Goal: Task Accomplishment & Management: Manage account settings

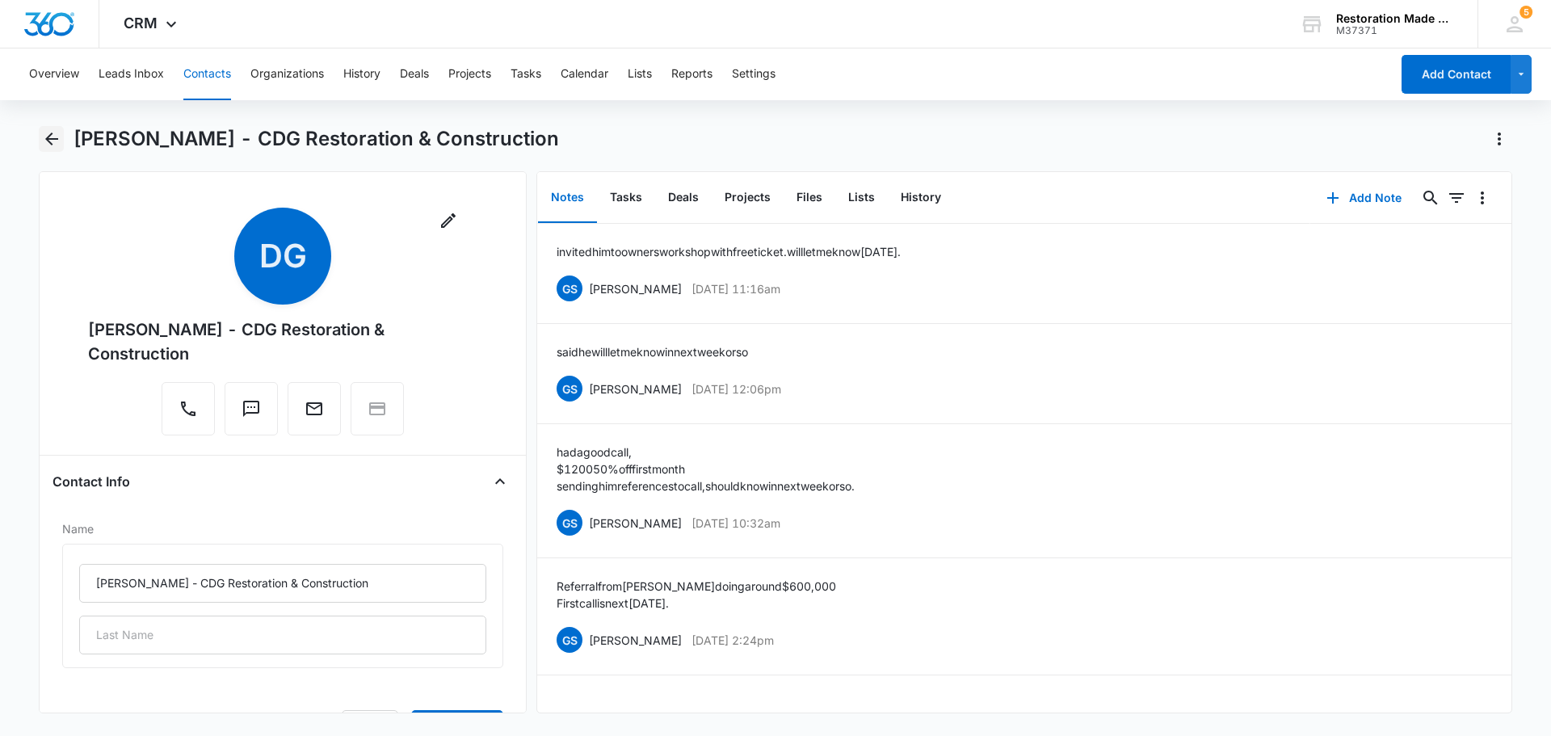
click at [51, 133] on icon "Back" at bounding box center [51, 138] width 13 height 13
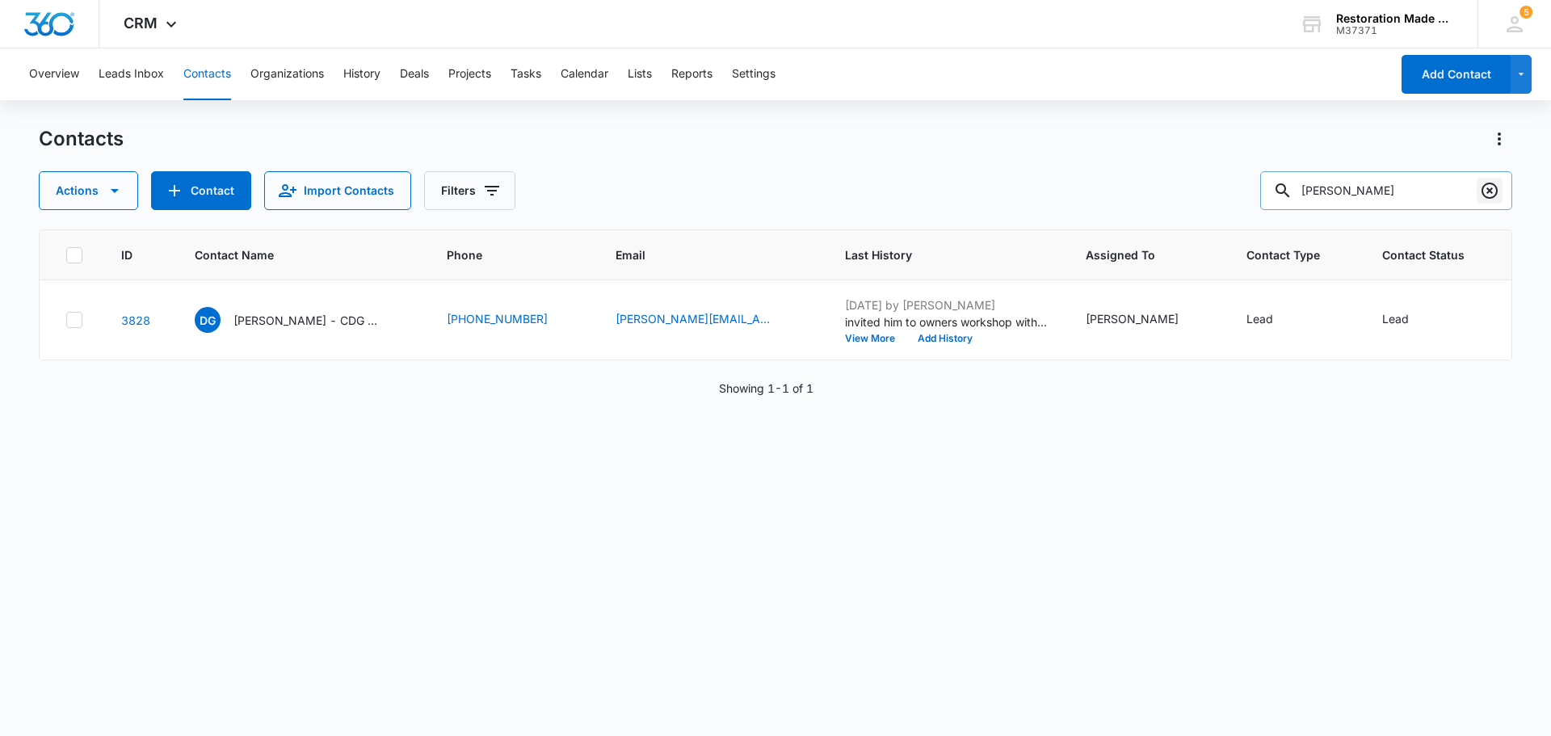
click at [1489, 184] on icon "Clear" at bounding box center [1489, 191] width 16 height 16
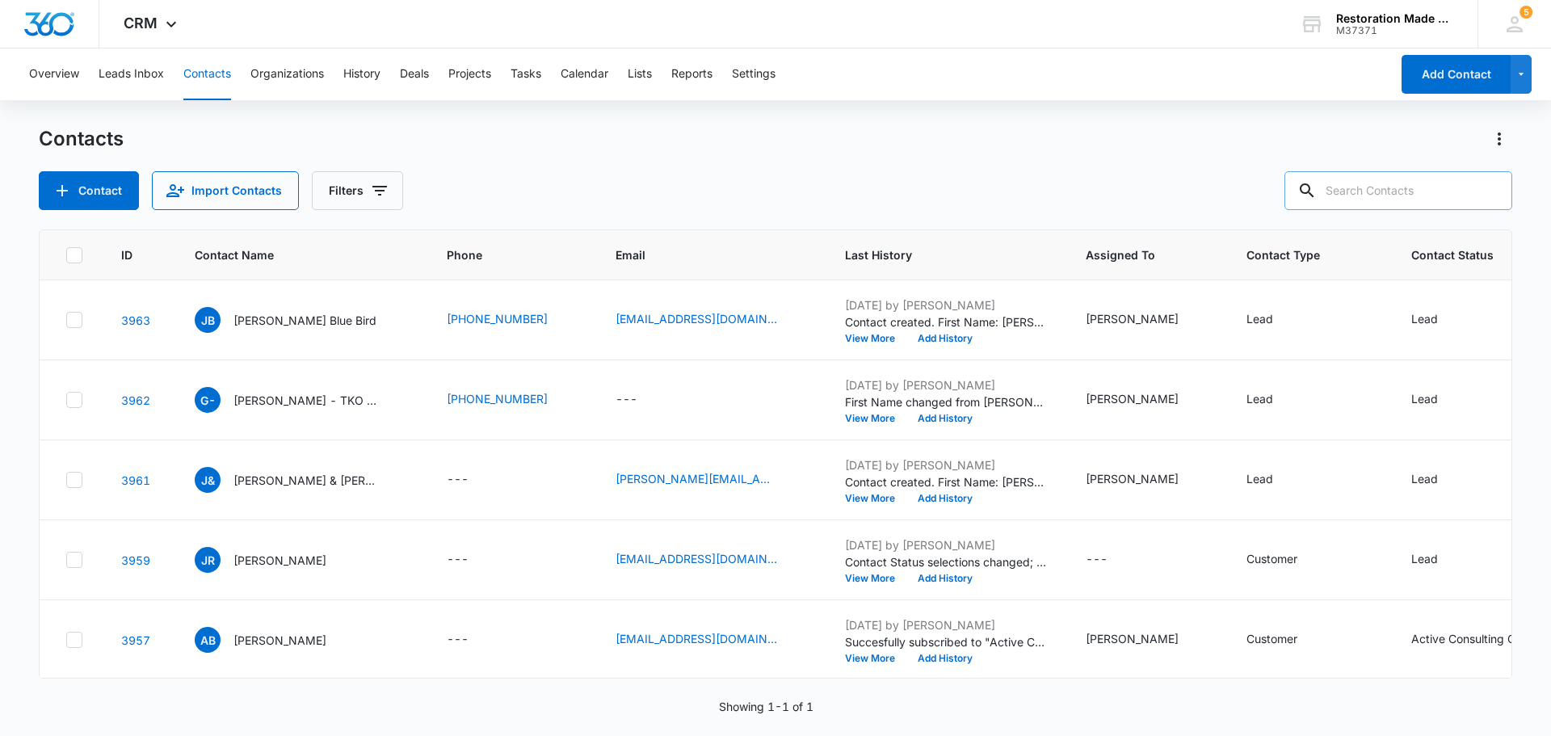
click at [1439, 195] on input "text" at bounding box center [1398, 190] width 228 height 39
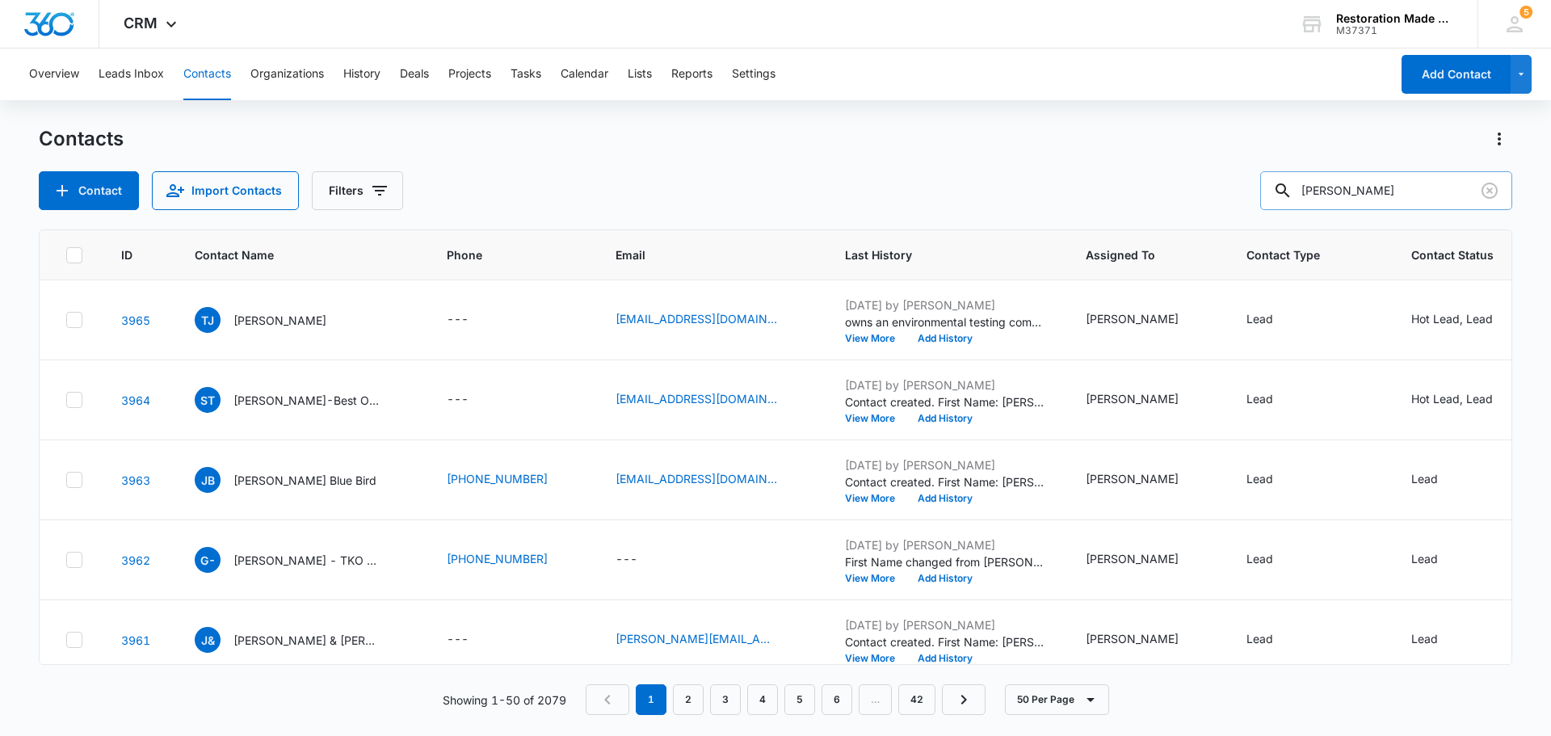
type input "[PERSON_NAME]"
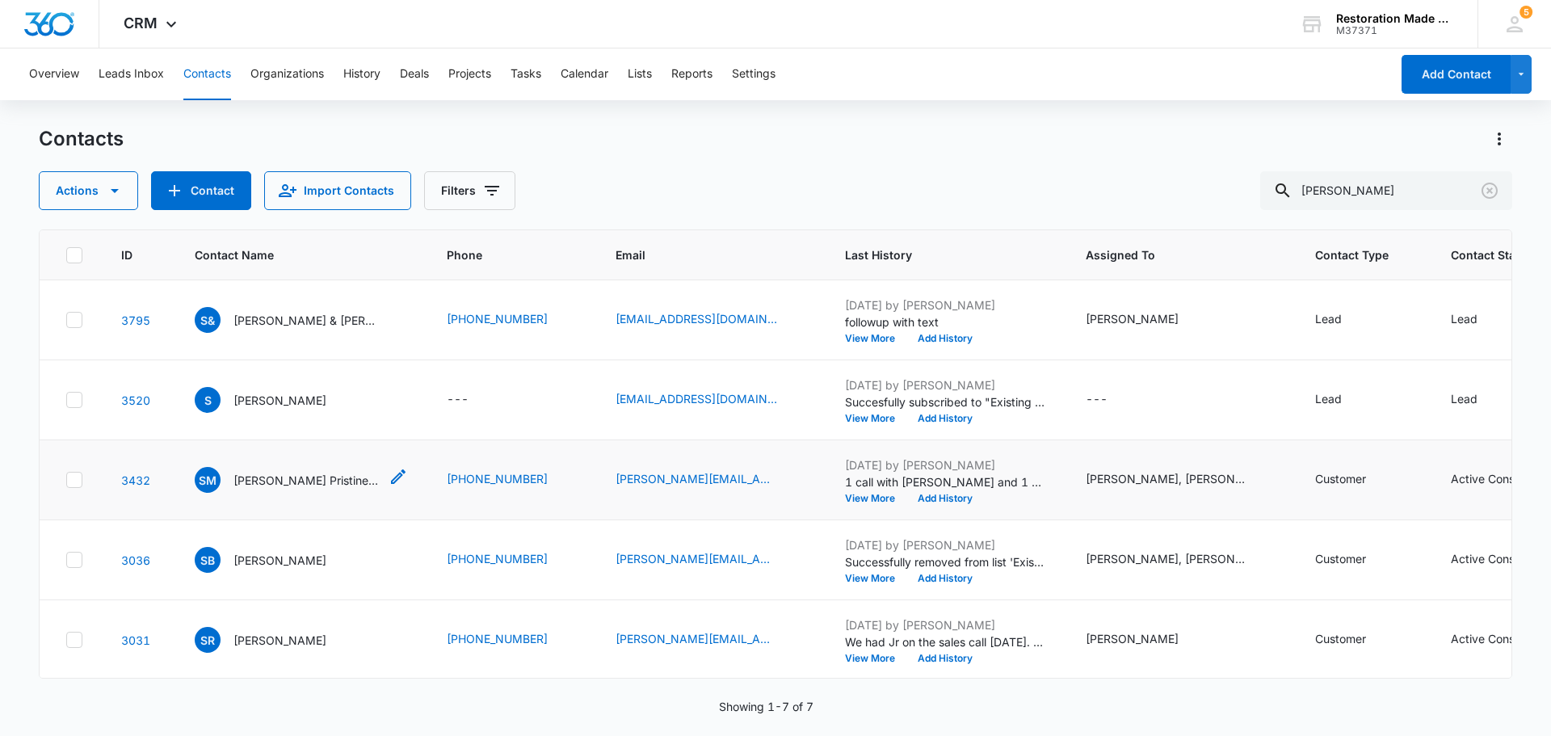
click at [262, 482] on p "[PERSON_NAME] Pristine Restoration" at bounding box center [305, 480] width 145 height 17
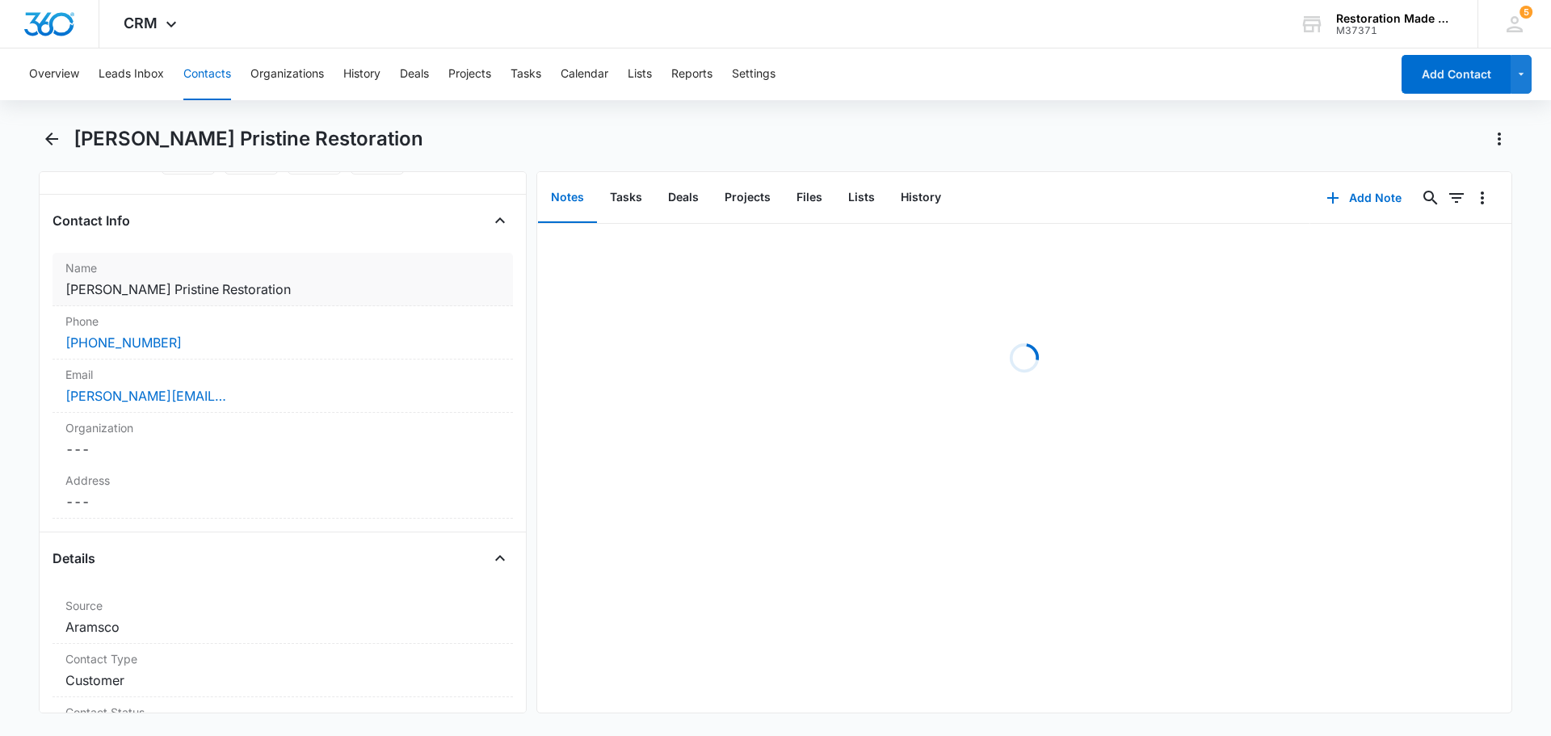
scroll to position [404, 0]
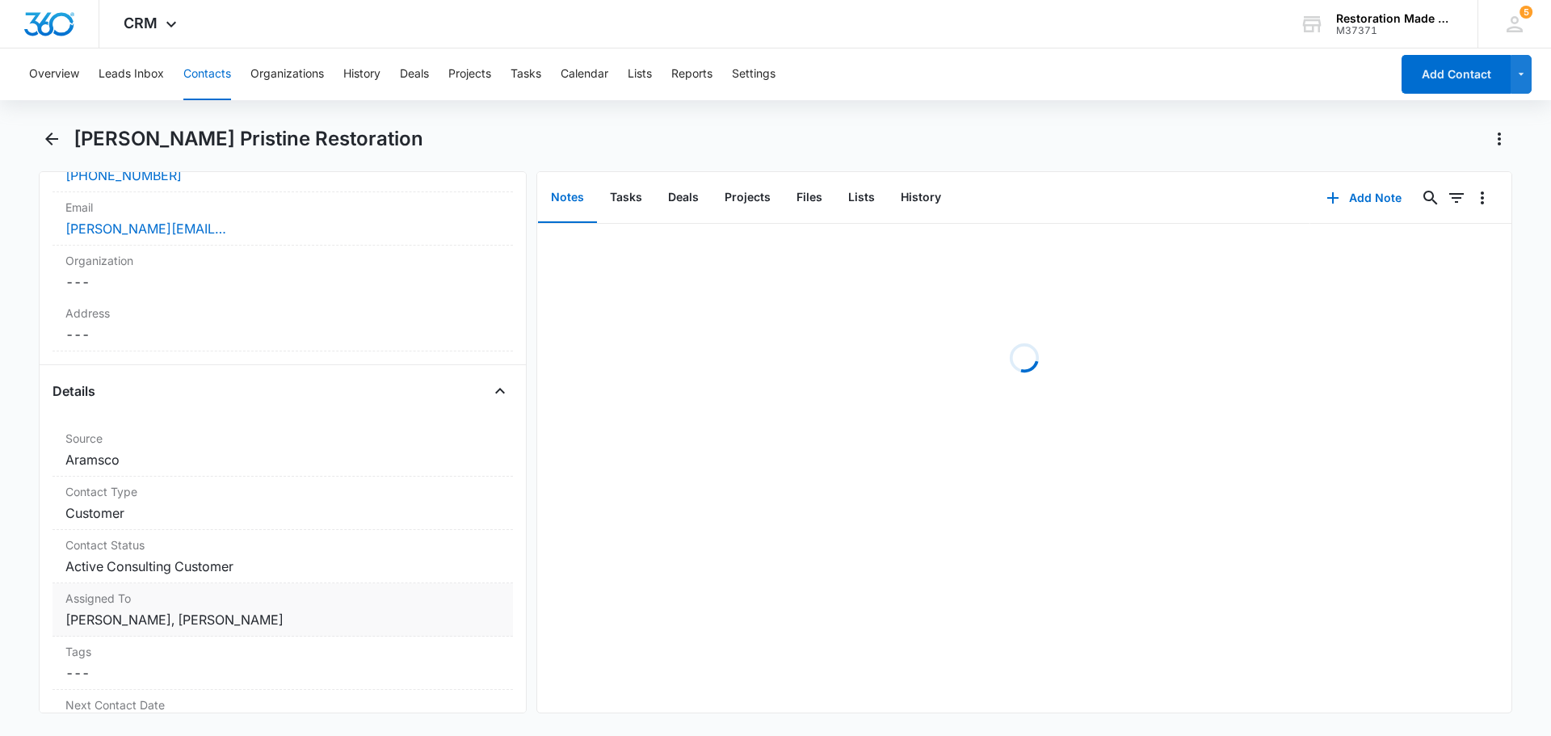
click at [325, 636] on div "Assigned To Cancel Save Changes [PERSON_NAME], [PERSON_NAME]" at bounding box center [282, 609] width 460 height 53
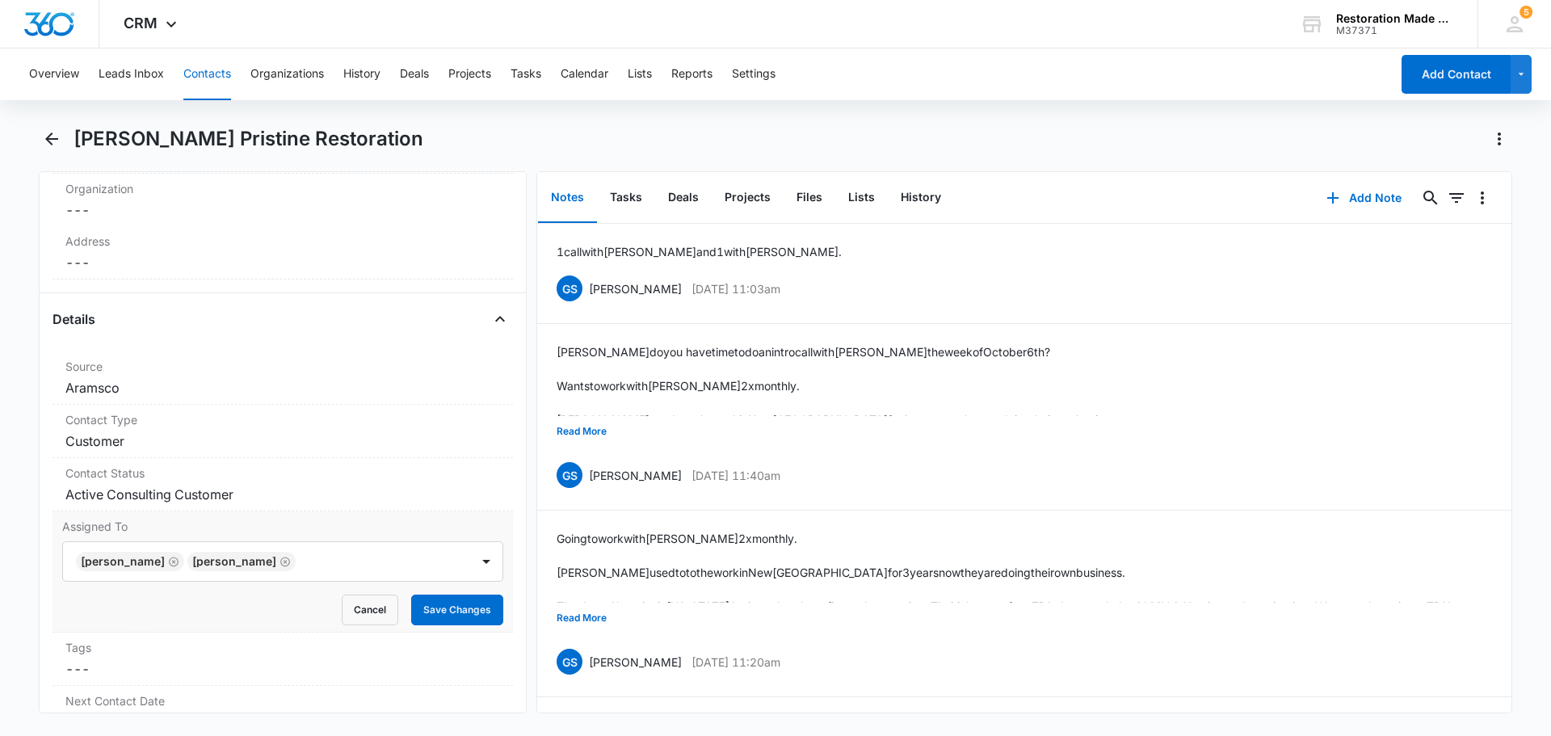
scroll to position [565, 0]
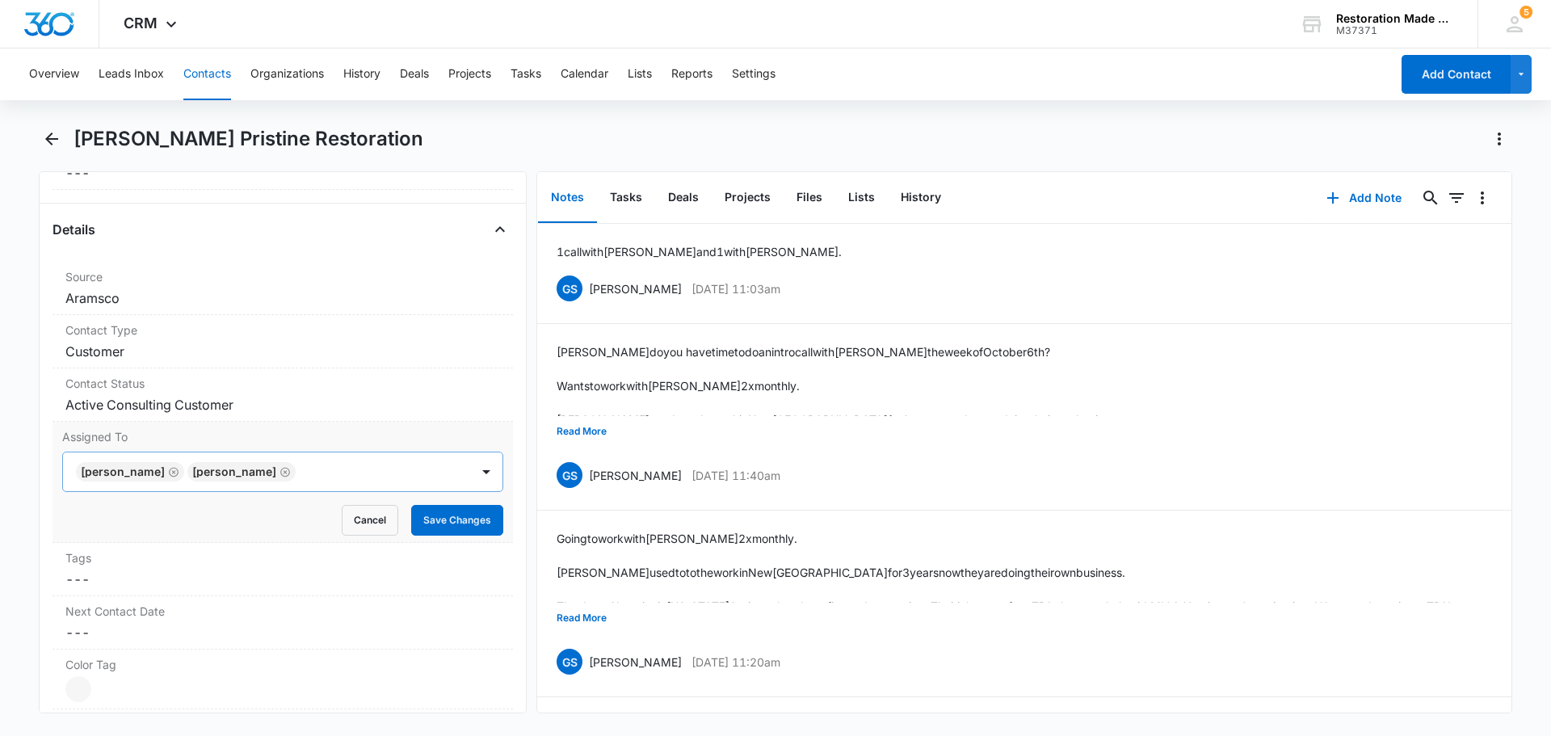
click at [279, 470] on icon "Remove Scott Tucker" at bounding box center [284, 472] width 11 height 12
click at [473, 477] on div at bounding box center [486, 472] width 26 height 26
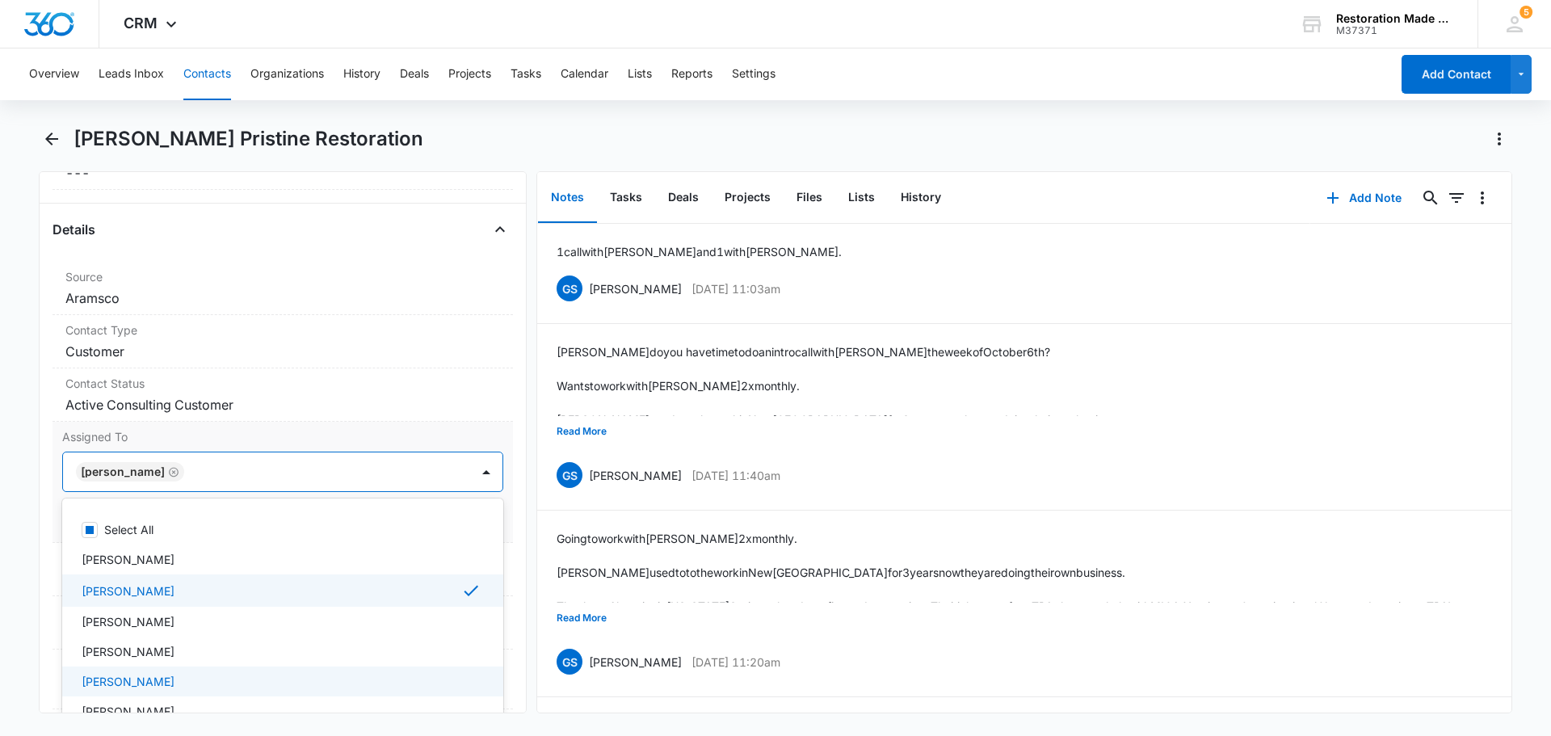
click at [208, 674] on div "[PERSON_NAME]" at bounding box center [281, 681] width 399 height 17
click at [336, 438] on label "Assigned To" at bounding box center [282, 436] width 441 height 17
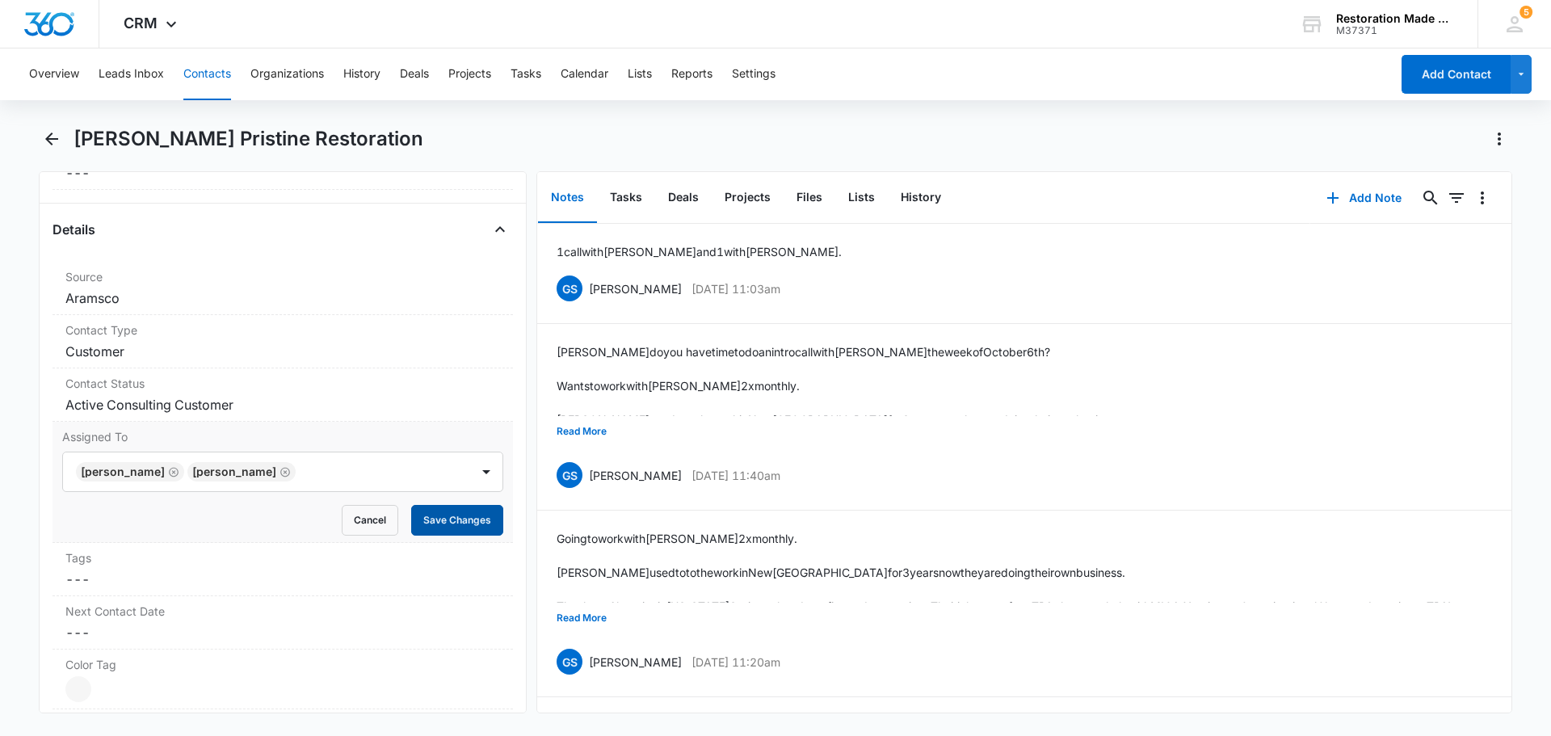
click at [451, 516] on button "Save Changes" at bounding box center [457, 520] width 92 height 31
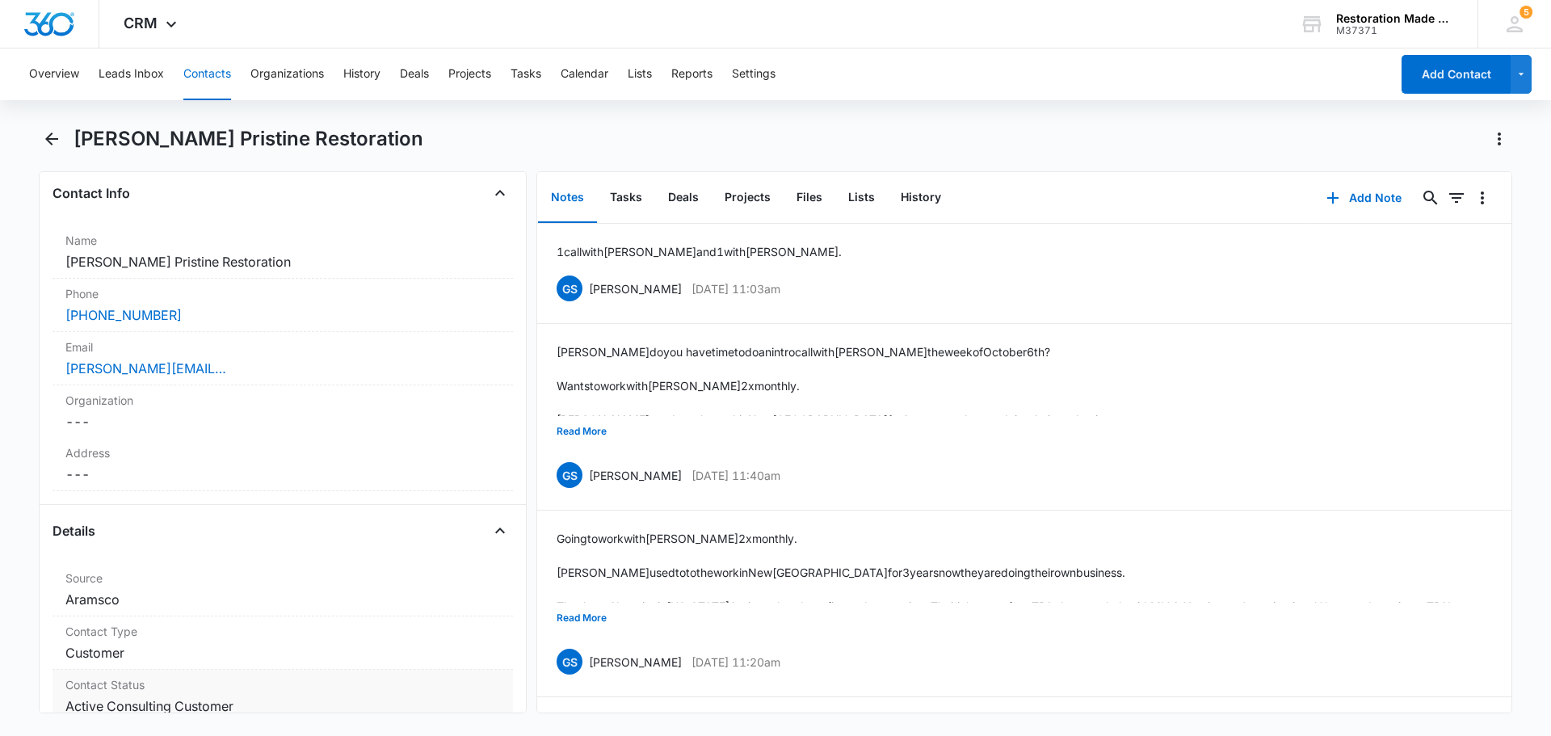
scroll to position [242, 0]
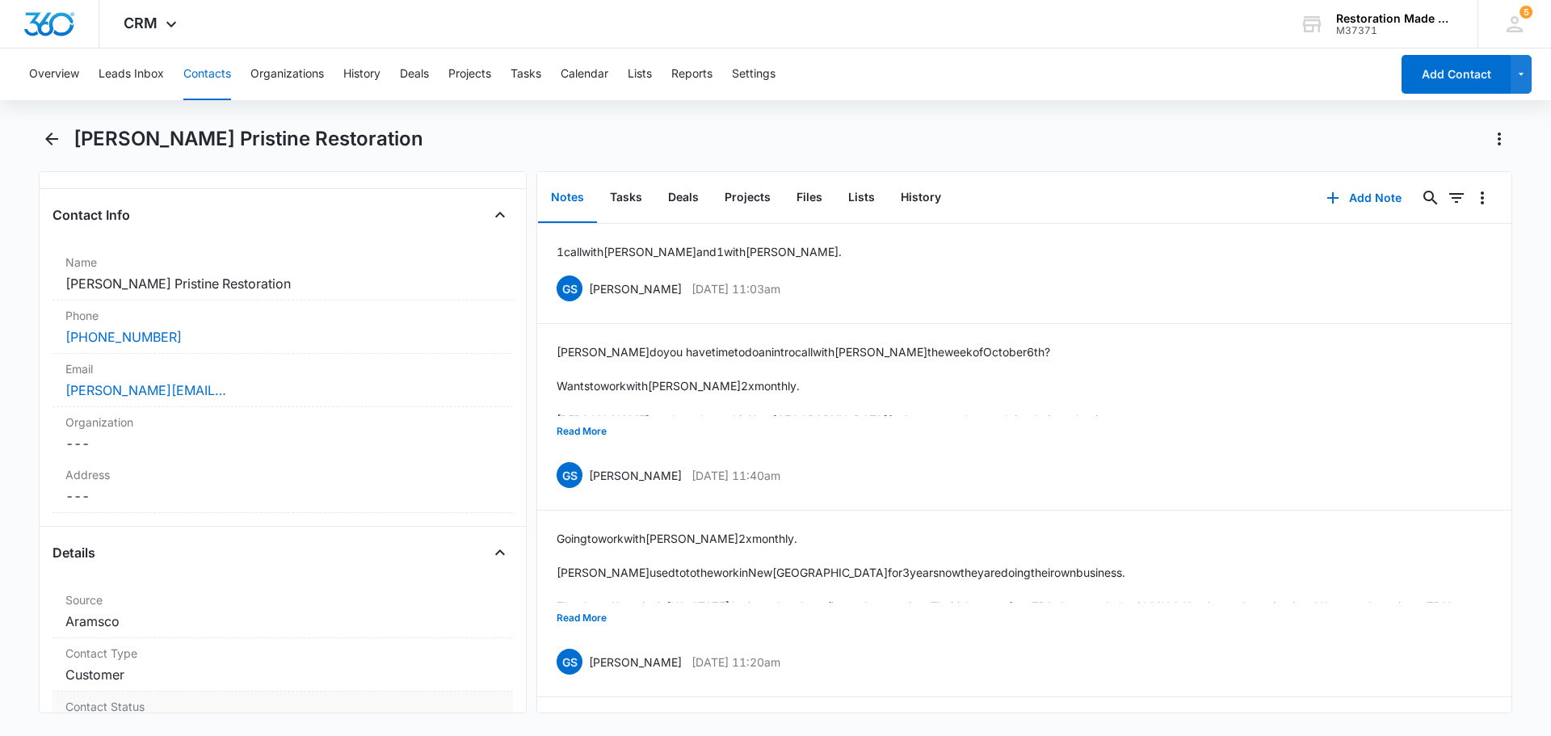
click at [339, 397] on div "[PERSON_NAME][EMAIL_ADDRESS][DOMAIN_NAME]" at bounding box center [282, 389] width 435 height 19
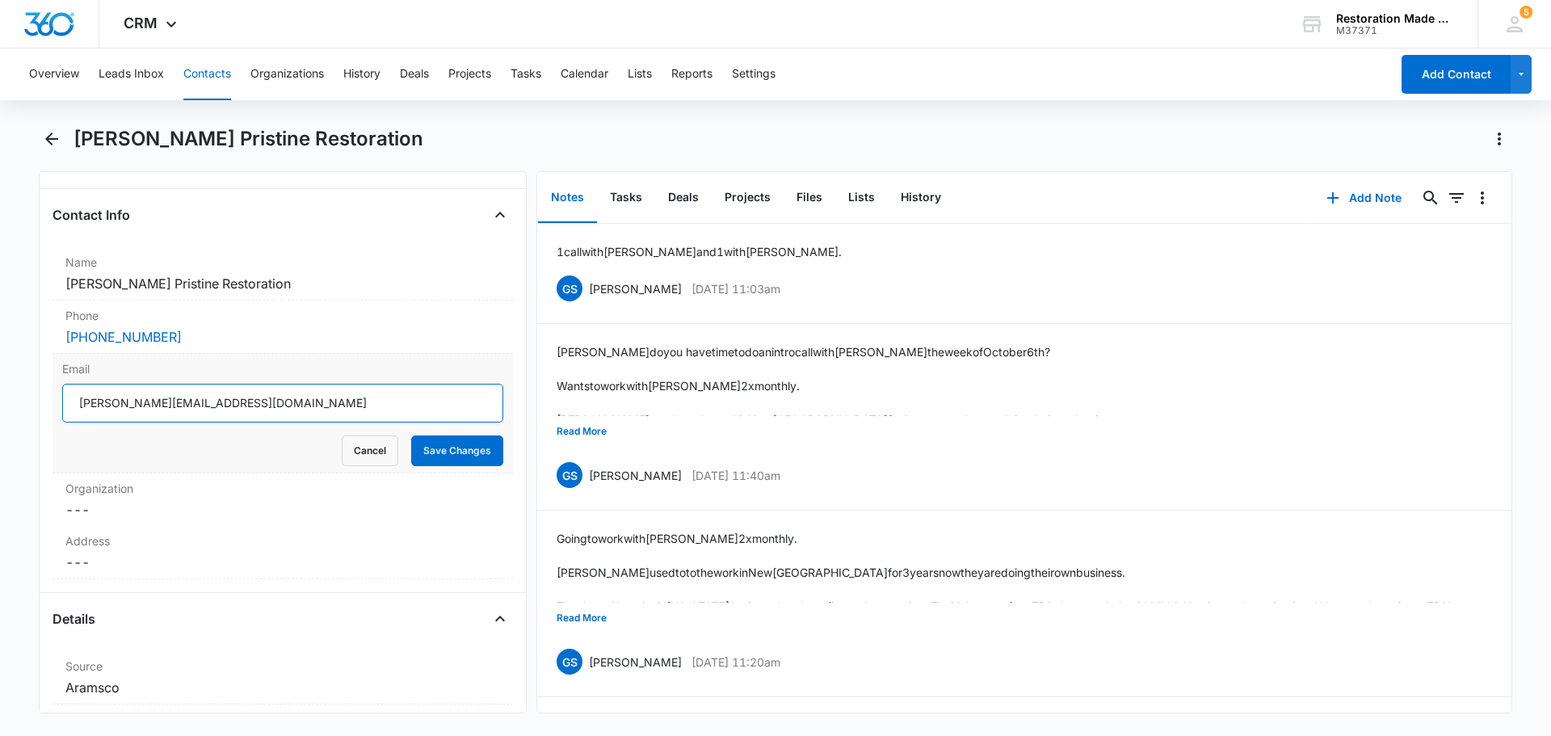
click at [120, 405] on input "[PERSON_NAME][EMAIL_ADDRESS][DOMAIN_NAME]" at bounding box center [282, 403] width 441 height 39
type input "[EMAIL_ADDRESS][DOMAIN_NAME]"
click at [417, 447] on button "Save Changes" at bounding box center [457, 450] width 92 height 31
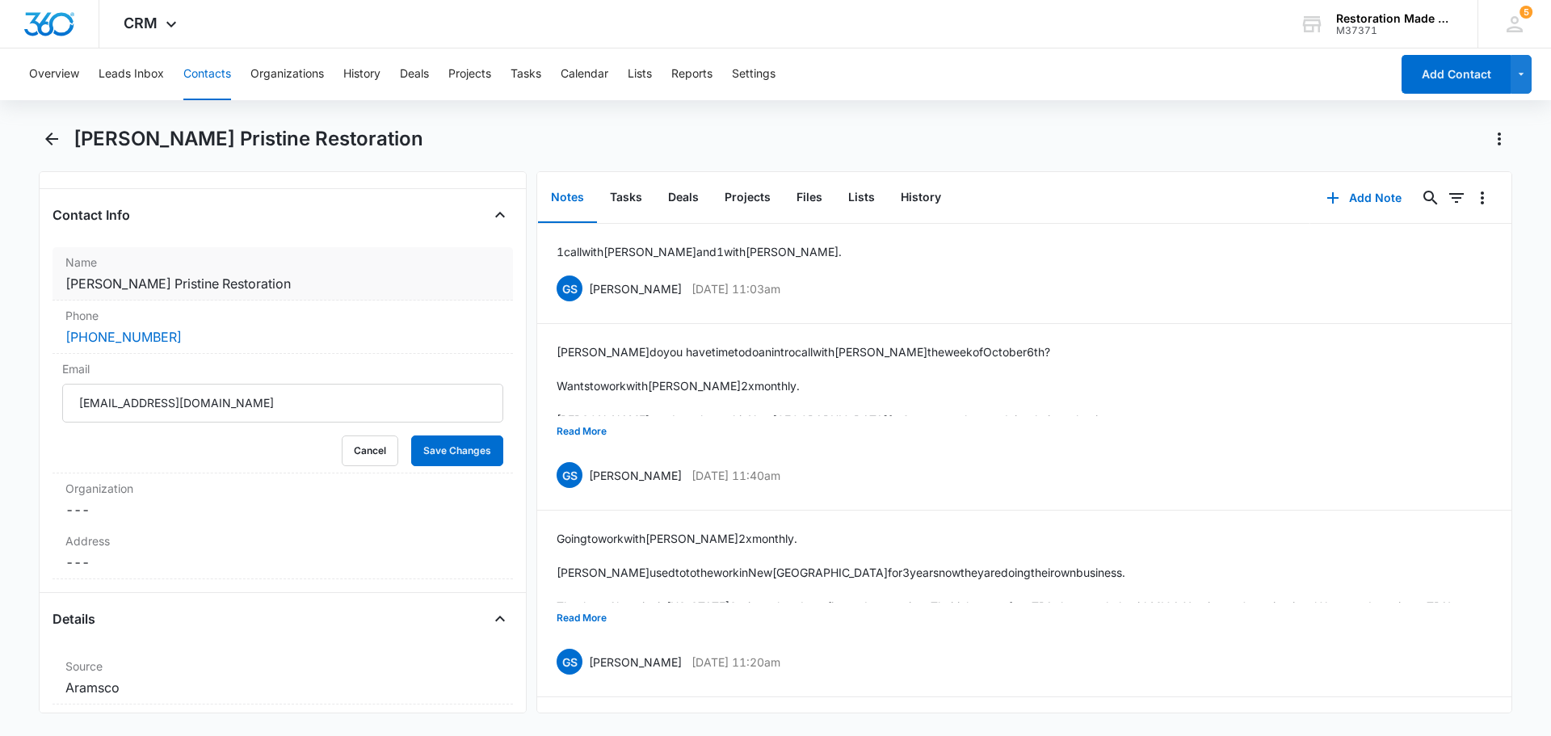
click at [342, 284] on dd "Cancel Save Changes [PERSON_NAME] Pristine Restoration" at bounding box center [282, 283] width 435 height 19
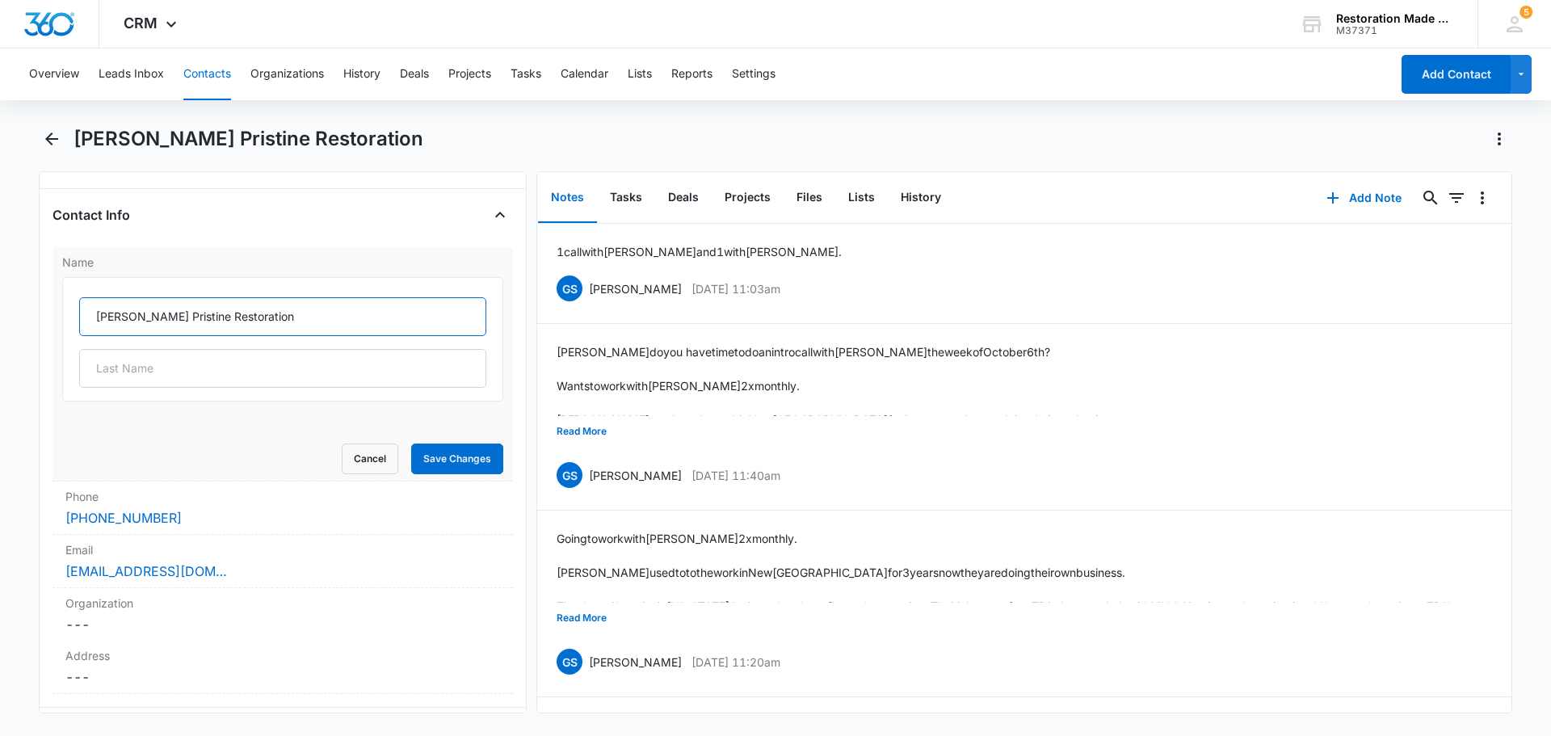
click at [322, 307] on input "[PERSON_NAME] Pristine Restoration" at bounding box center [282, 316] width 407 height 39
click at [226, 314] on input "[PERSON_NAME] Pristine Restoration" at bounding box center [282, 316] width 407 height 39
type input "[PERSON_NAME] - Angellift Restoration"
click at [433, 451] on button "Save Changes" at bounding box center [457, 458] width 92 height 31
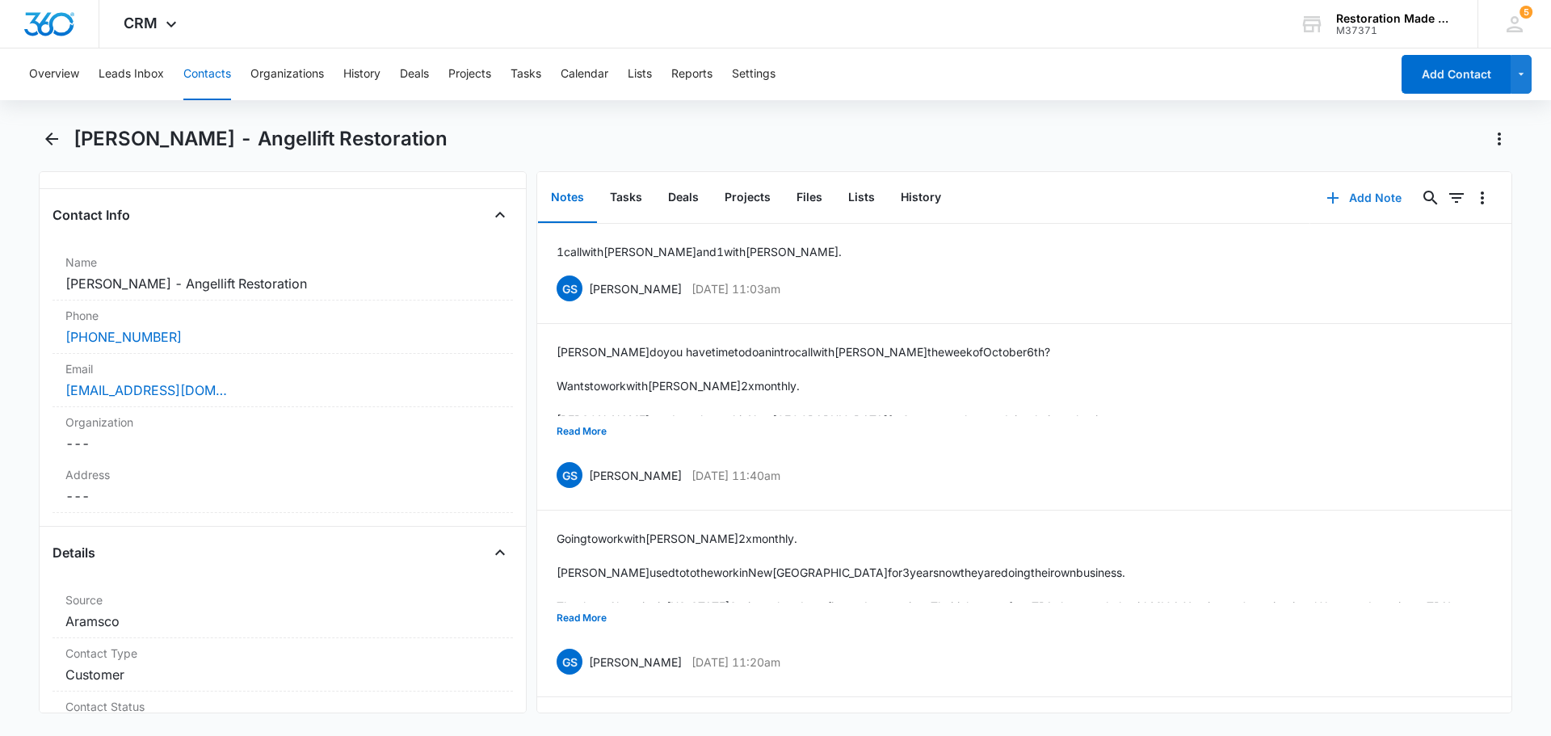
click at [1375, 201] on button "Add Note" at bounding box center [1363, 197] width 107 height 39
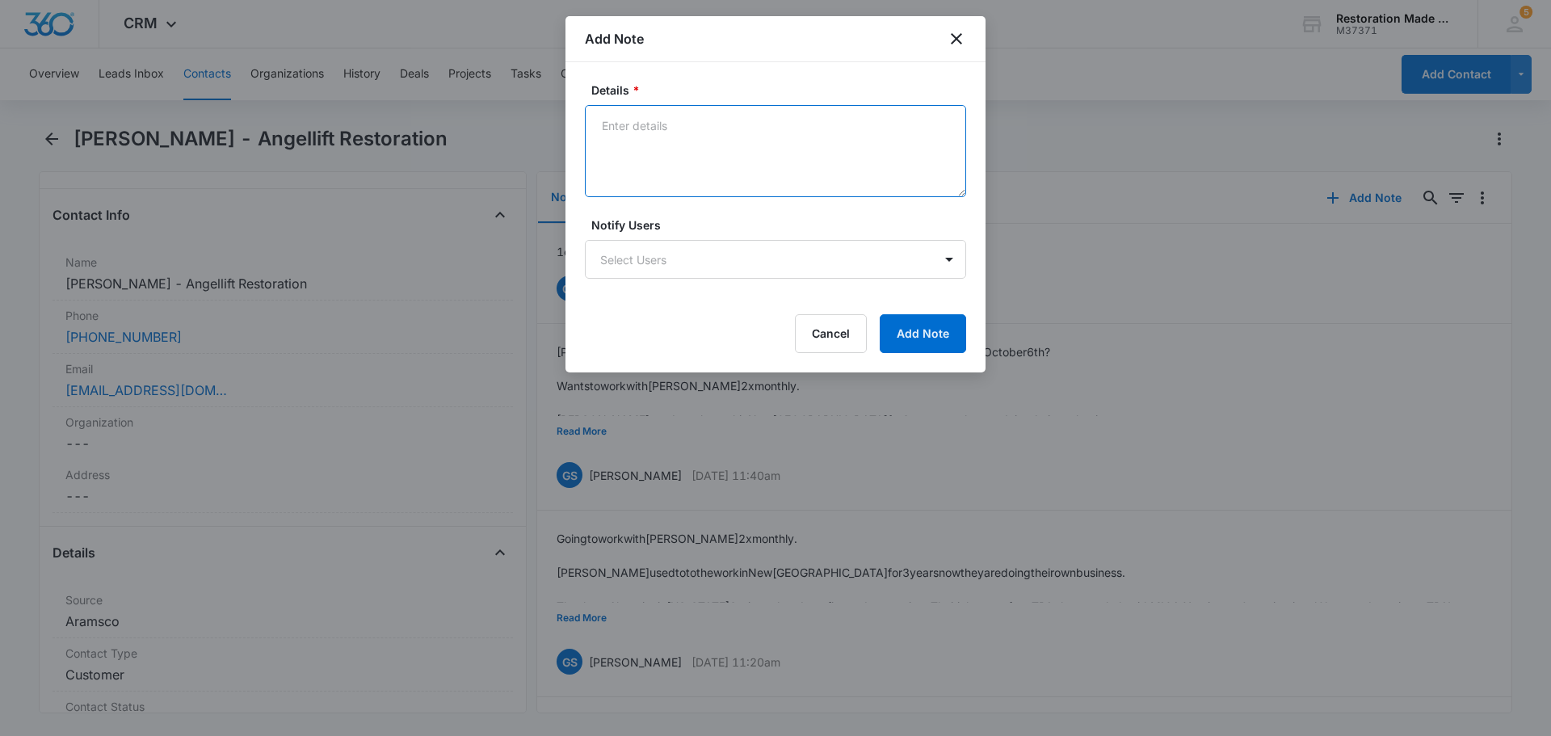
click at [811, 134] on textarea "Details *" at bounding box center [775, 151] width 381 height 92
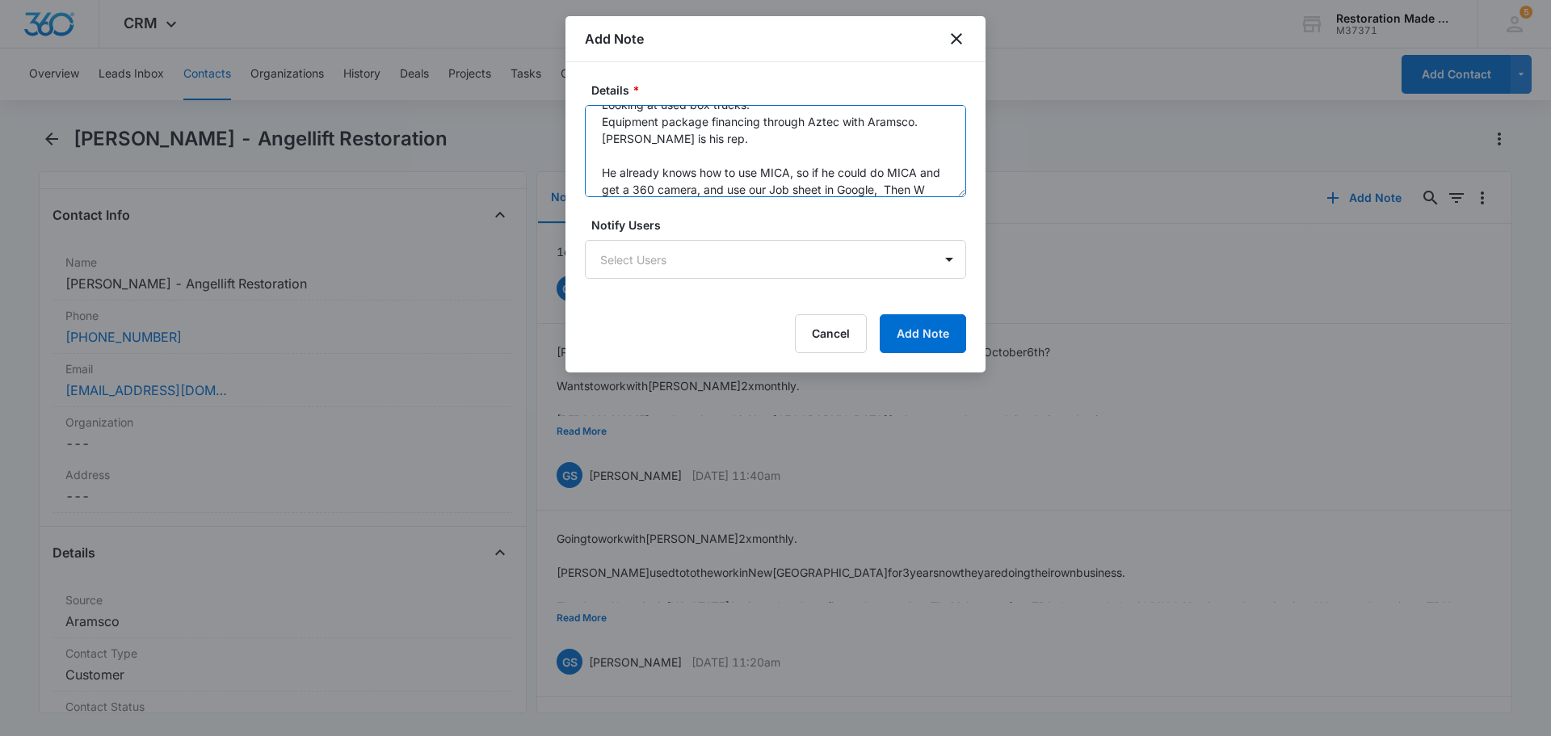
scroll to position [191, 0]
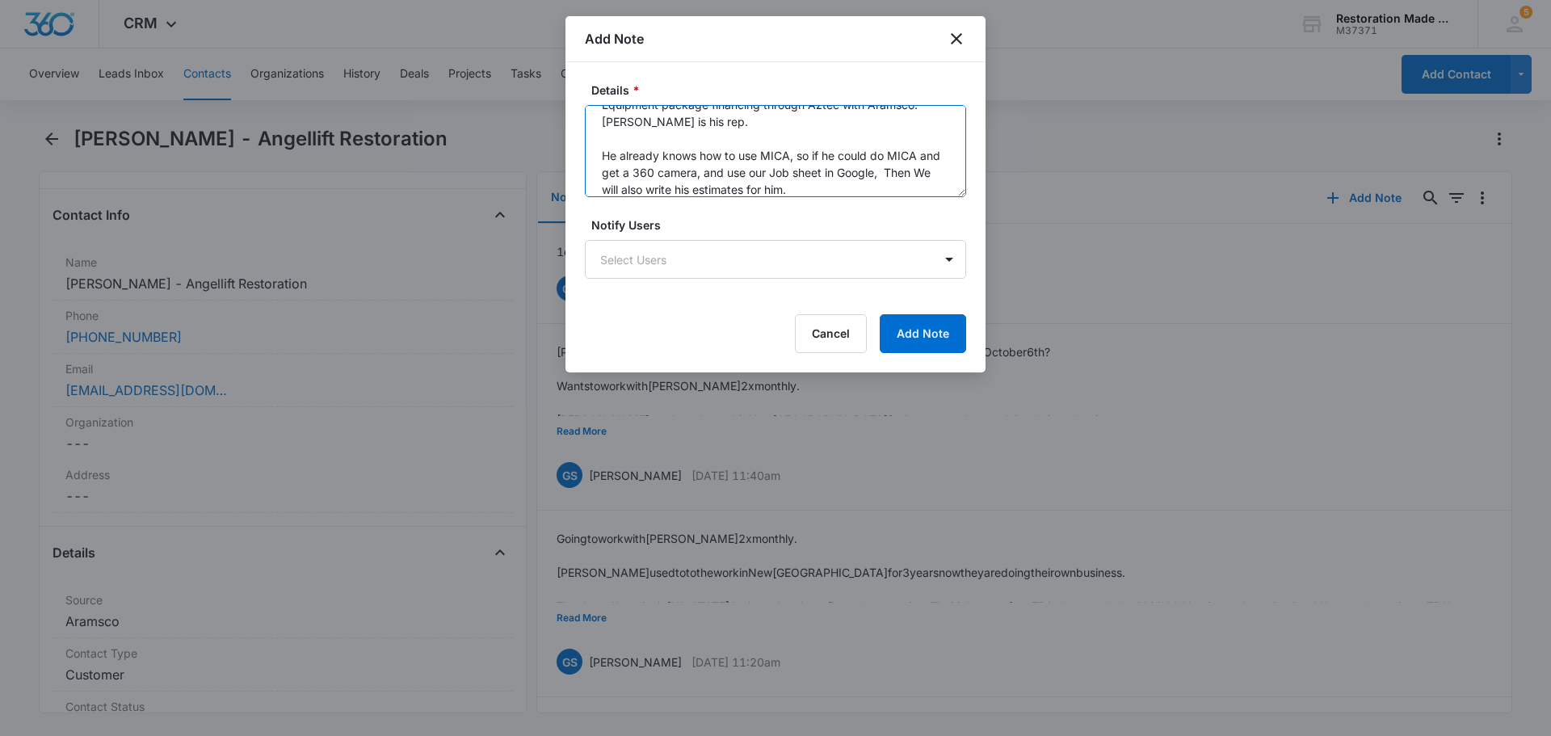
click at [724, 171] on textarea "[PERSON_NAME] and [PERSON_NAME] will do this one now. $500 for 2 months then $1…" at bounding box center [775, 151] width 381 height 92
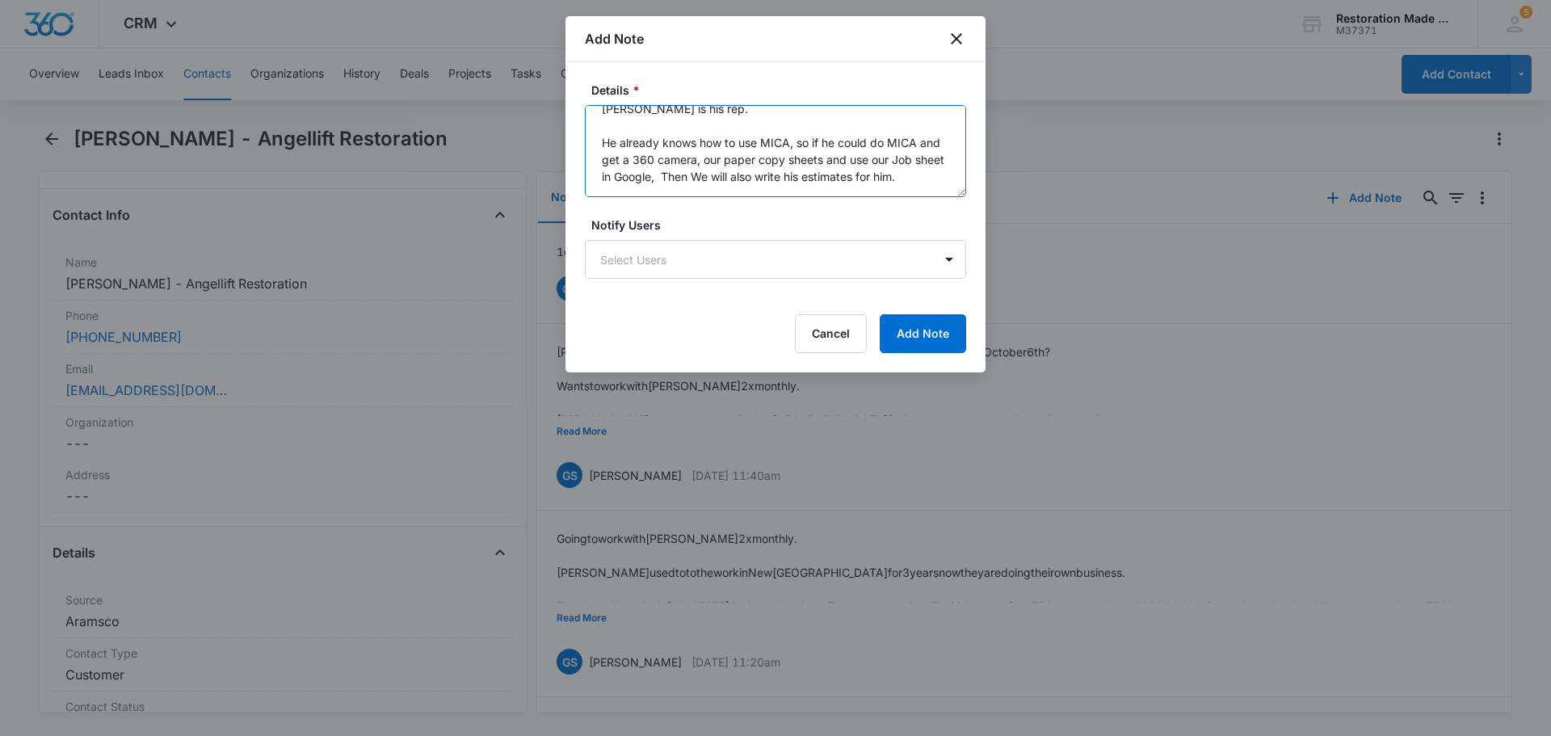
click at [944, 173] on textarea "[PERSON_NAME] and [PERSON_NAME] will do this one now. $500 for 2 months then $1…" at bounding box center [775, 151] width 381 height 92
click at [696, 175] on textarea "[PERSON_NAME] and [PERSON_NAME] will do this one now. $500 for 2 months then $1…" at bounding box center [775, 151] width 381 height 92
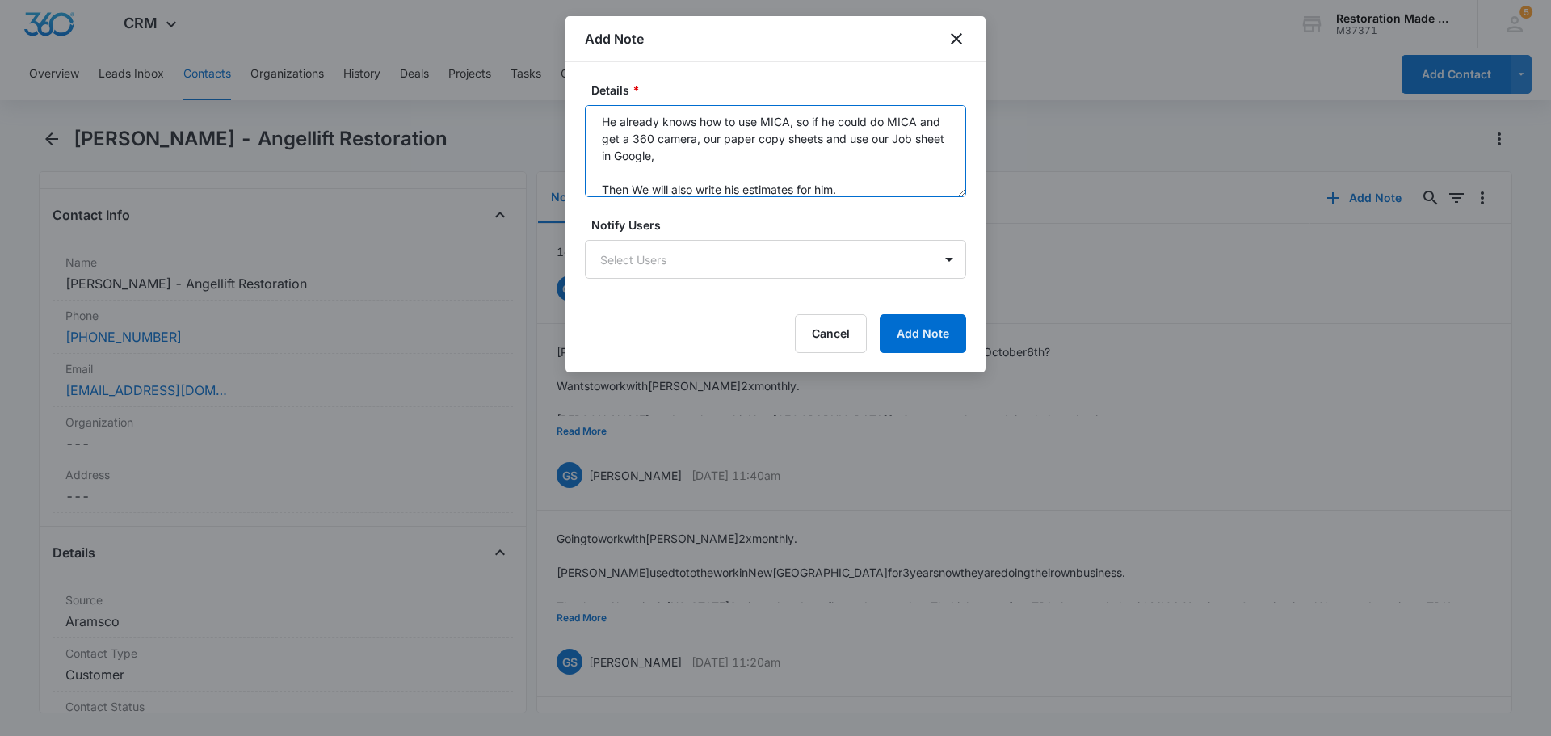
click at [635, 181] on textarea "[PERSON_NAME] and [PERSON_NAME] will do this one now. $500 for 2 months then $1…" at bounding box center [775, 151] width 381 height 92
click at [906, 186] on textarea "[PERSON_NAME] and [PERSON_NAME] will do this one now. $500 for 2 months then $1…" at bounding box center [775, 151] width 381 height 92
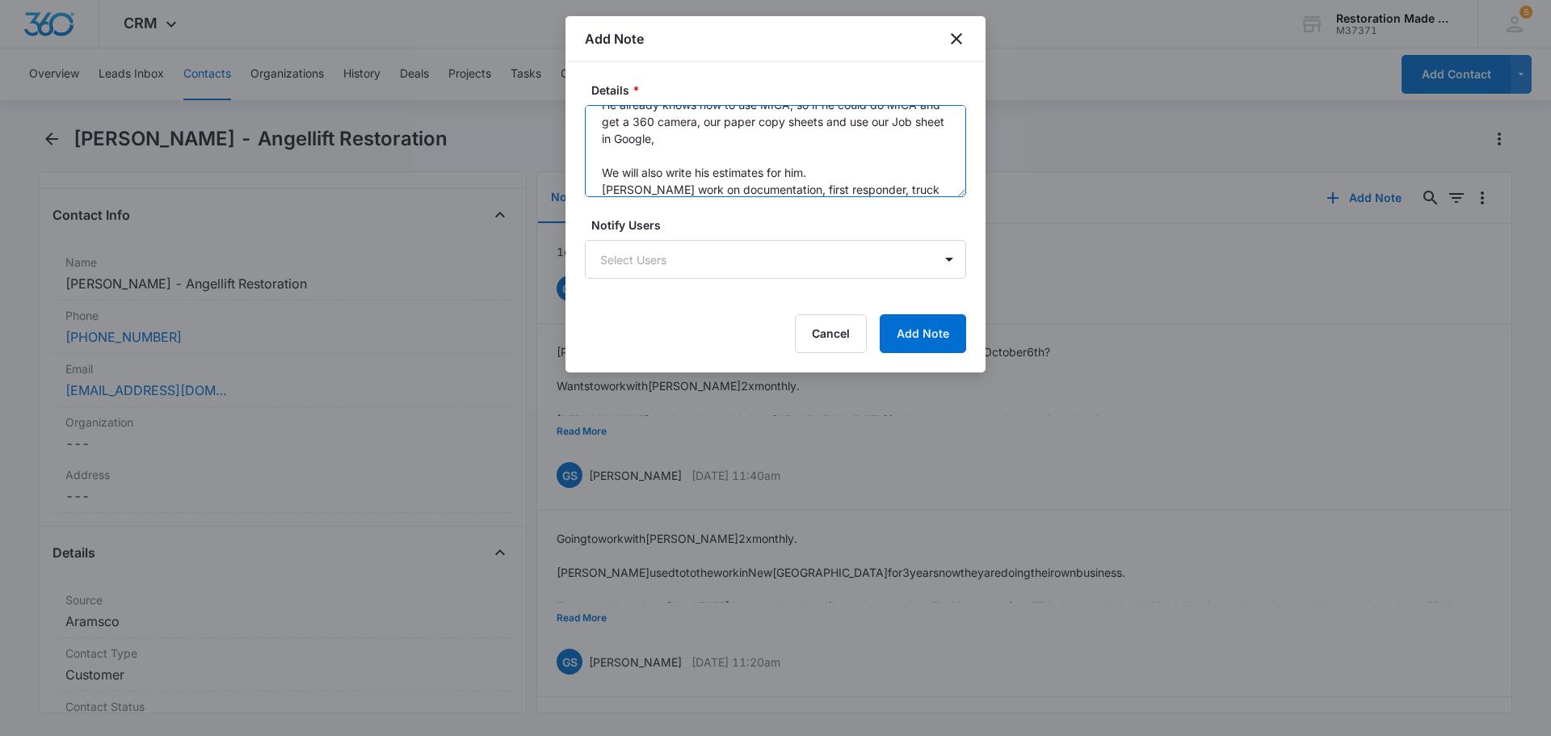
scroll to position [258, 0]
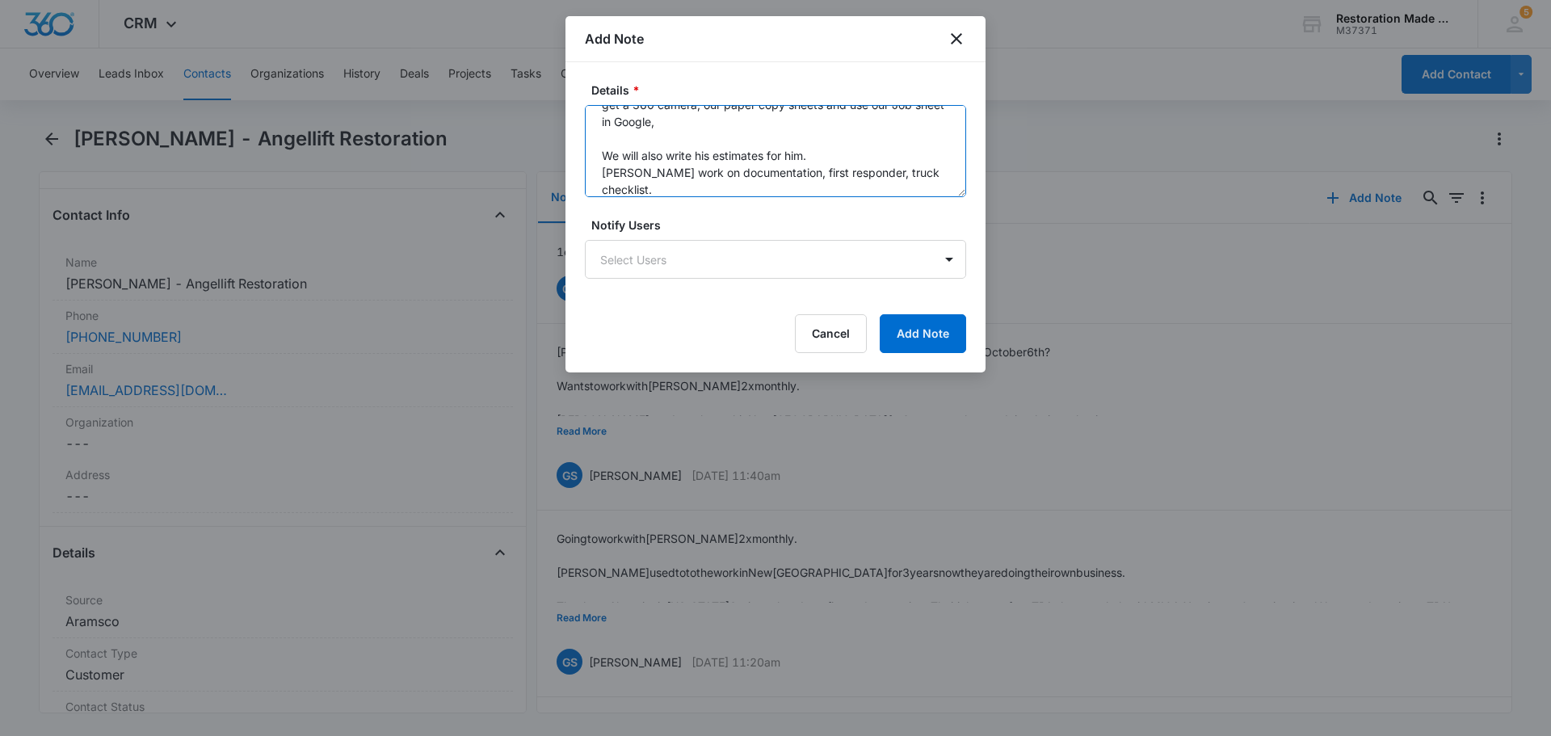
click at [943, 174] on textarea "[PERSON_NAME] and [PERSON_NAME] will do this one now. $500 for 2 months then $1…" at bounding box center [775, 151] width 381 height 92
type textarea "[PERSON_NAME] and [PERSON_NAME] will do this one now. $500 for 2 months then $1…"
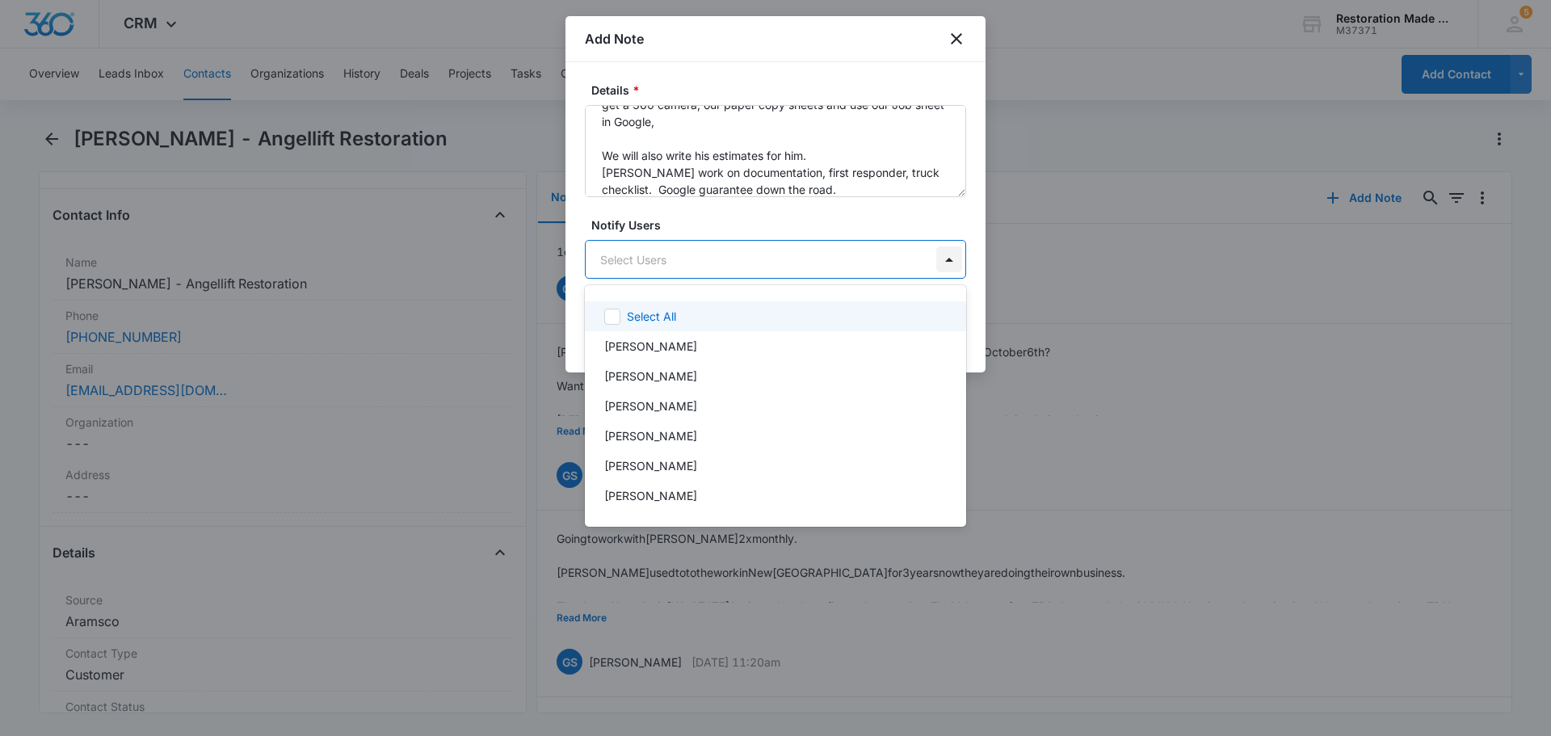
click at [954, 255] on body "CRM Apps Reputation Websites Forms CRM Email Social Payments Content Ads Intell…" at bounding box center [775, 368] width 1551 height 736
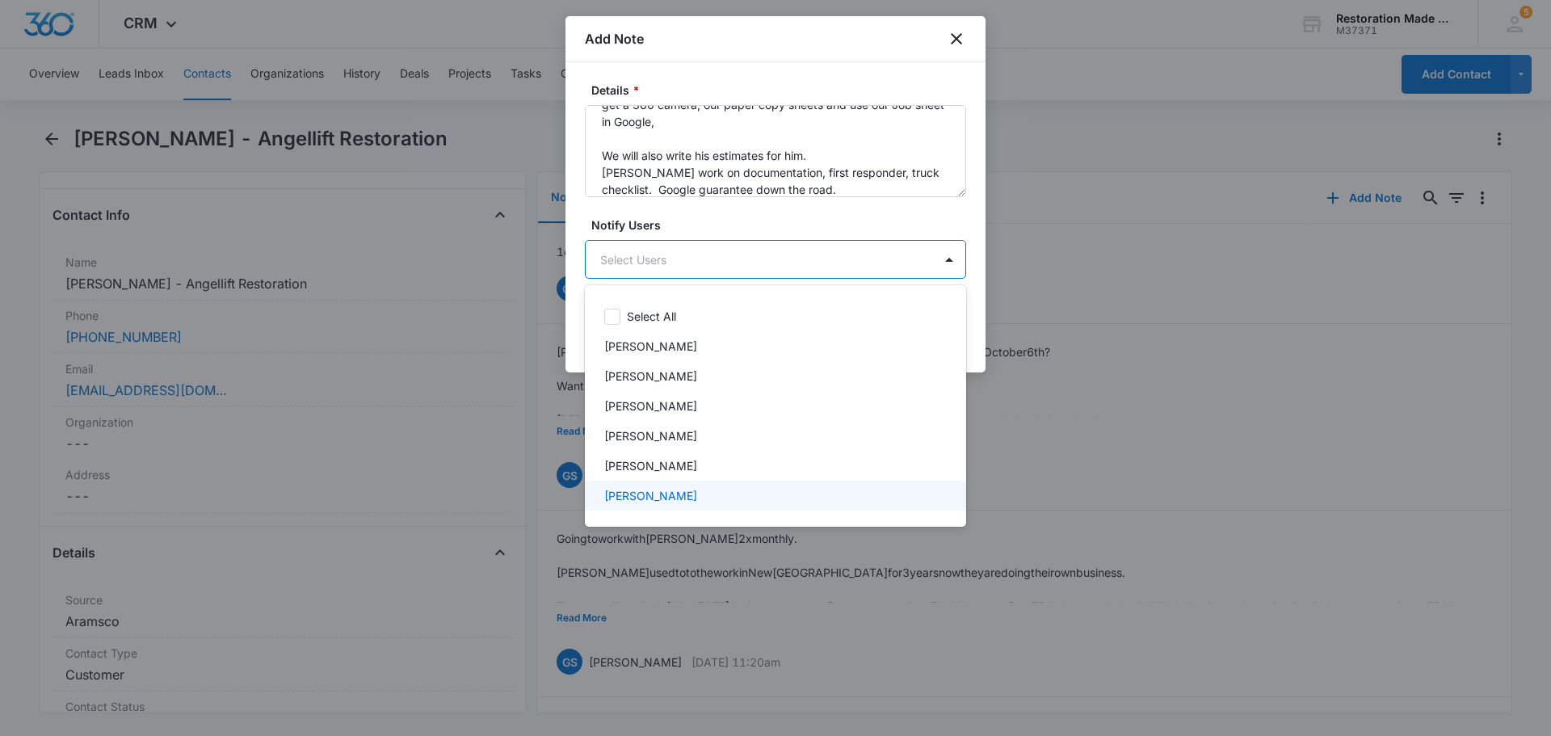
click at [670, 490] on p "[PERSON_NAME]" at bounding box center [650, 495] width 93 height 17
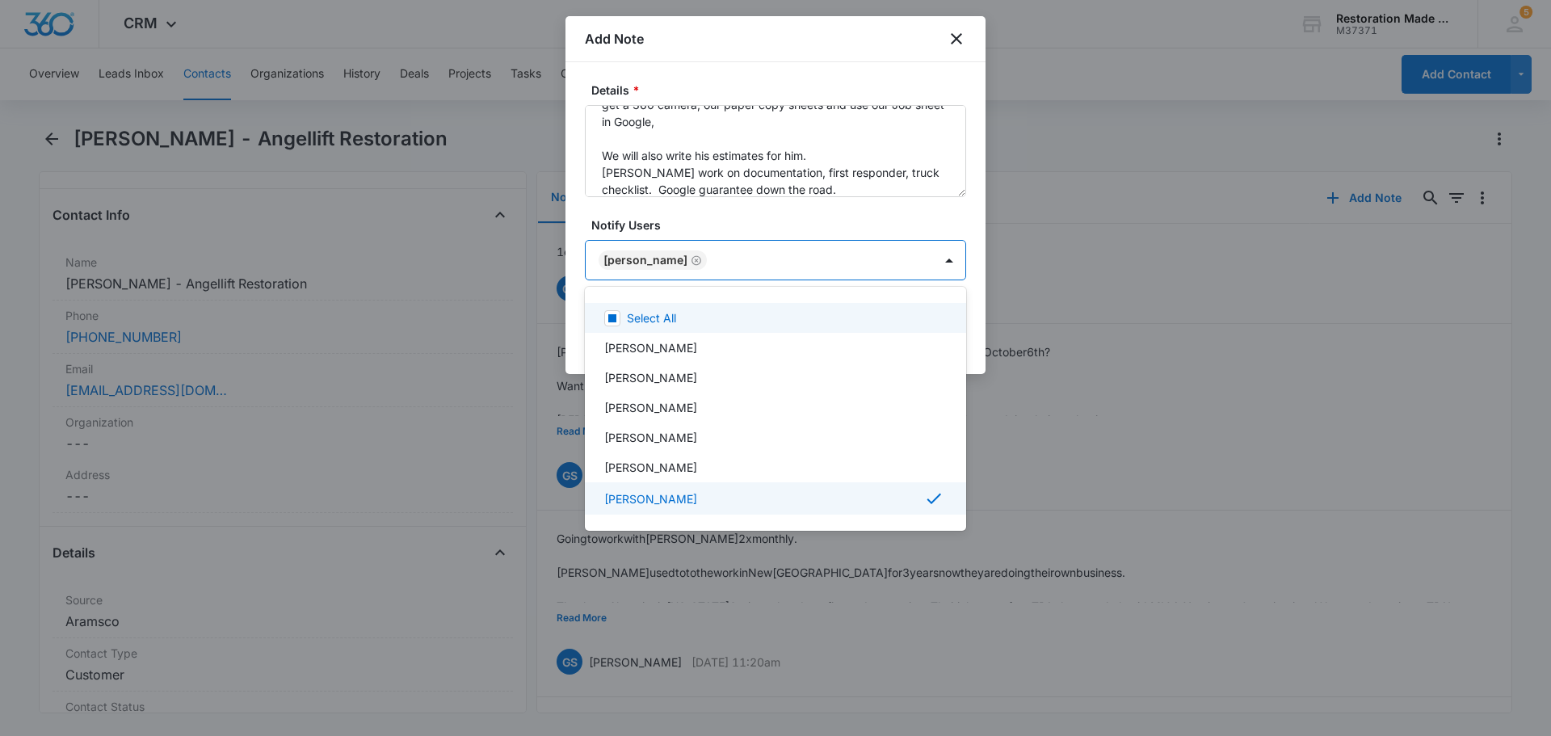
click at [850, 226] on div at bounding box center [775, 368] width 1551 height 736
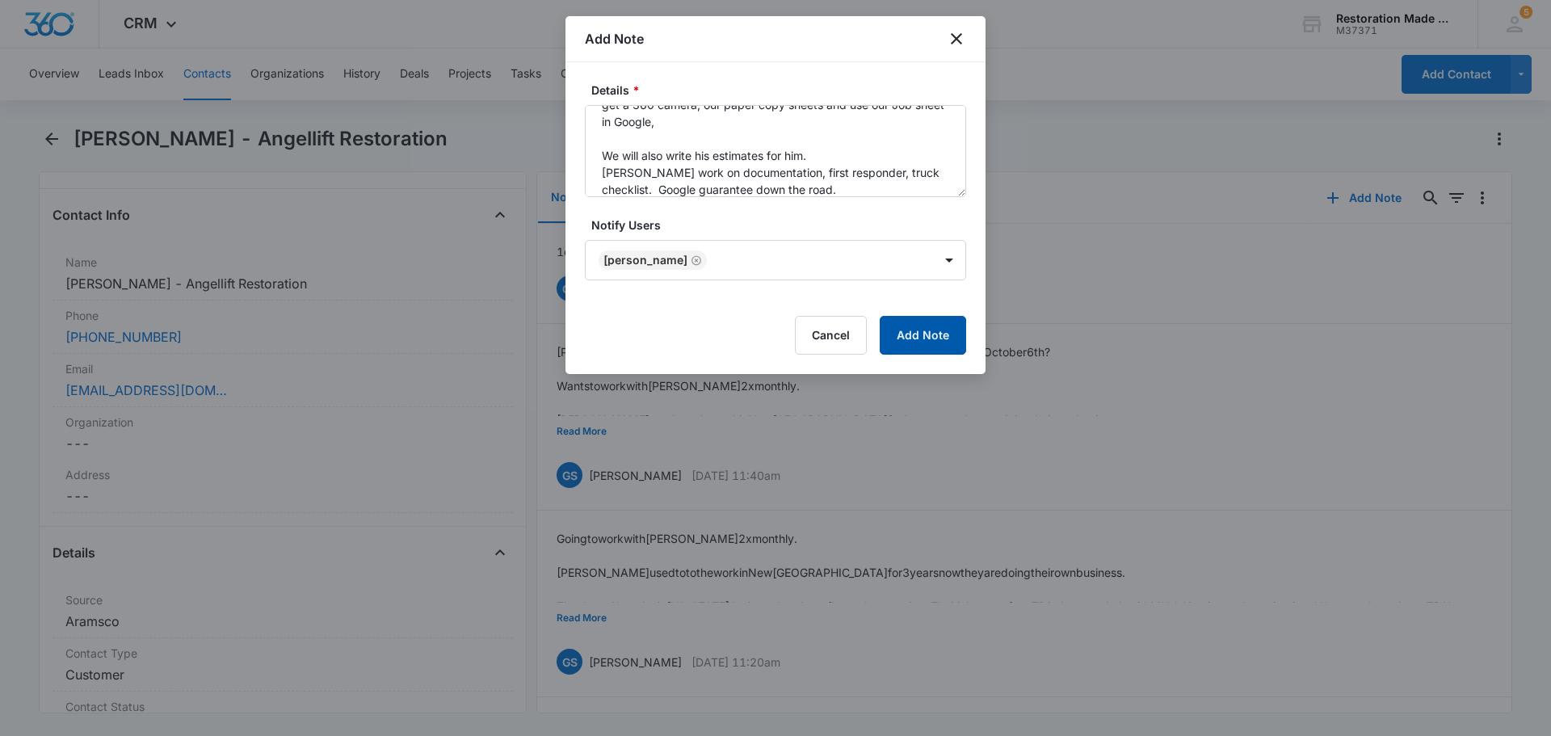
click at [919, 327] on button "Add Note" at bounding box center [923, 335] width 86 height 39
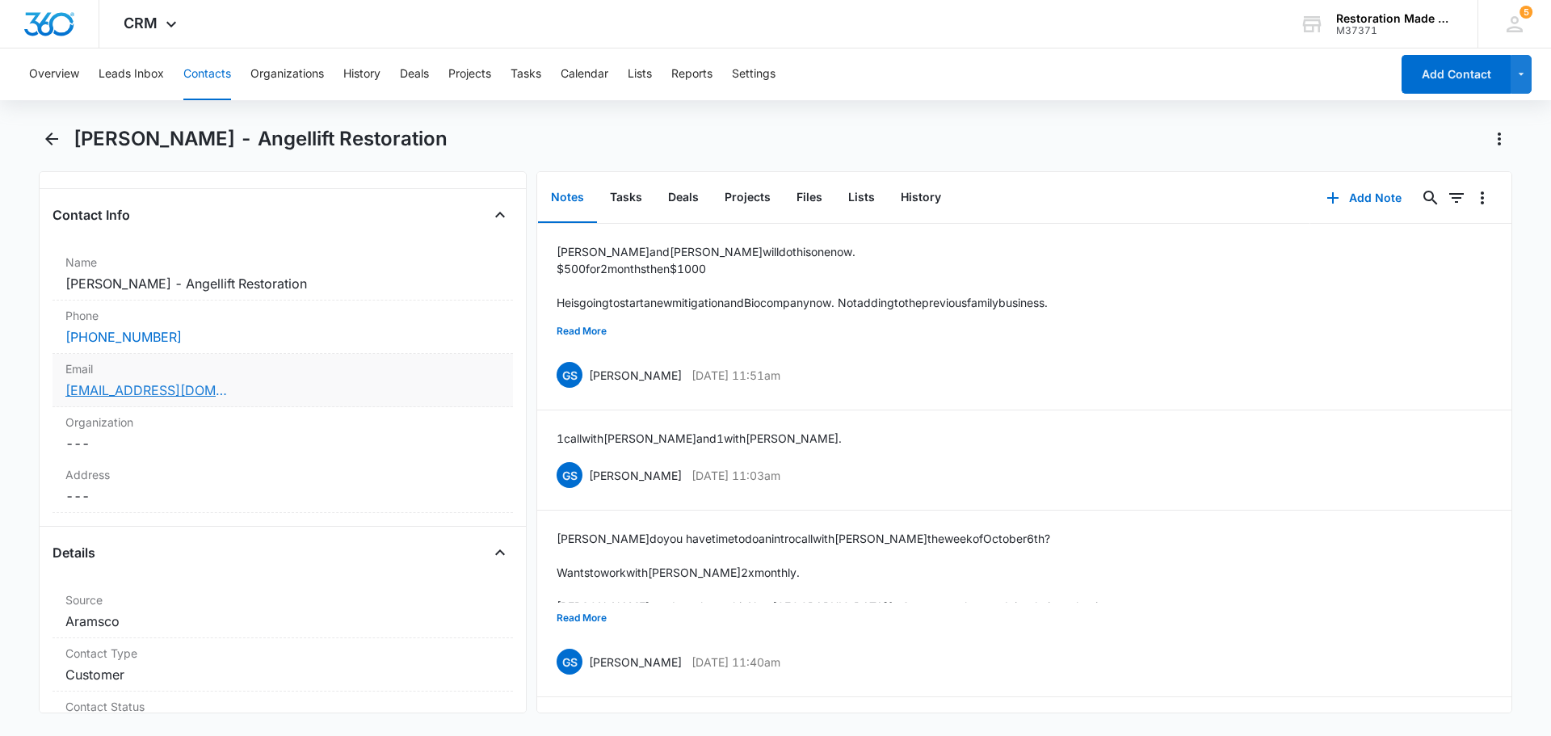
click at [148, 386] on link "[EMAIL_ADDRESS][DOMAIN_NAME]" at bounding box center [146, 389] width 162 height 19
click at [453, 379] on div "Email Cancel Save Changes [EMAIL_ADDRESS][DOMAIN_NAME]" at bounding box center [282, 380] width 460 height 53
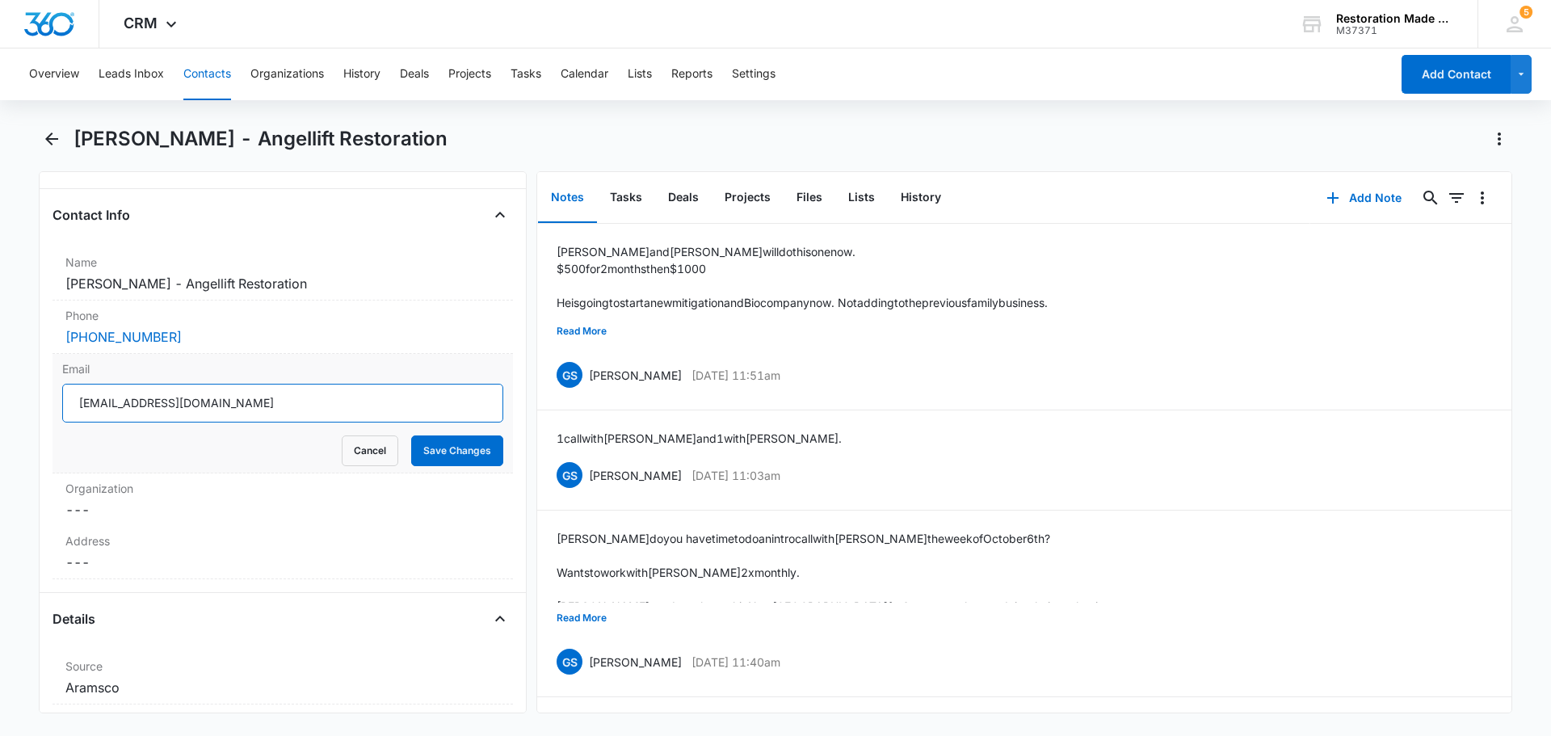
drag, startPoint x: 235, startPoint y: 405, endPoint x: 56, endPoint y: 384, distance: 180.5
click at [56, 384] on div "Email [EMAIL_ADDRESS][DOMAIN_NAME] Cancel Save Changes" at bounding box center [282, 414] width 460 height 120
click at [143, 23] on span "CRM" at bounding box center [141, 23] width 34 height 17
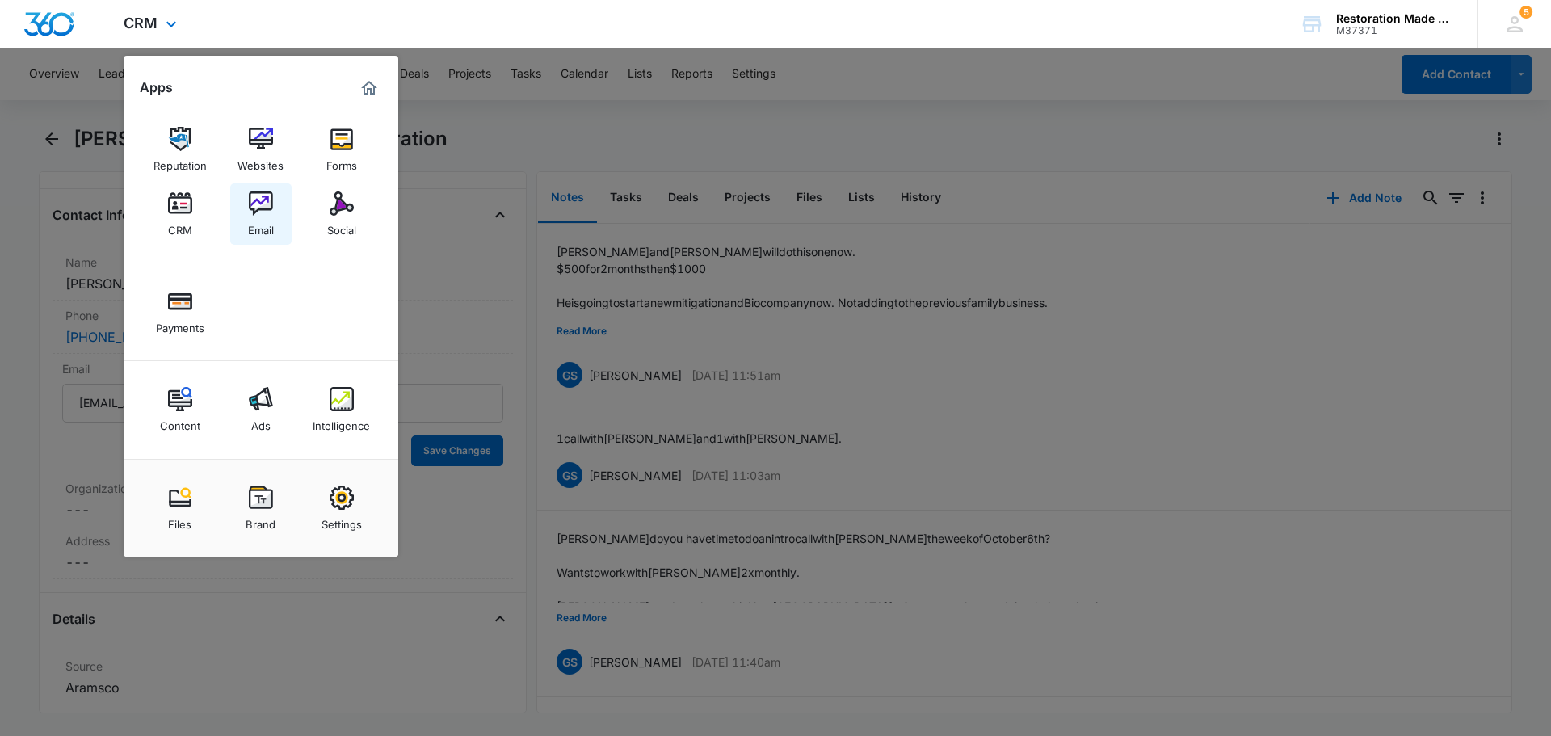
click at [272, 220] on div "Email" at bounding box center [261, 226] width 26 height 21
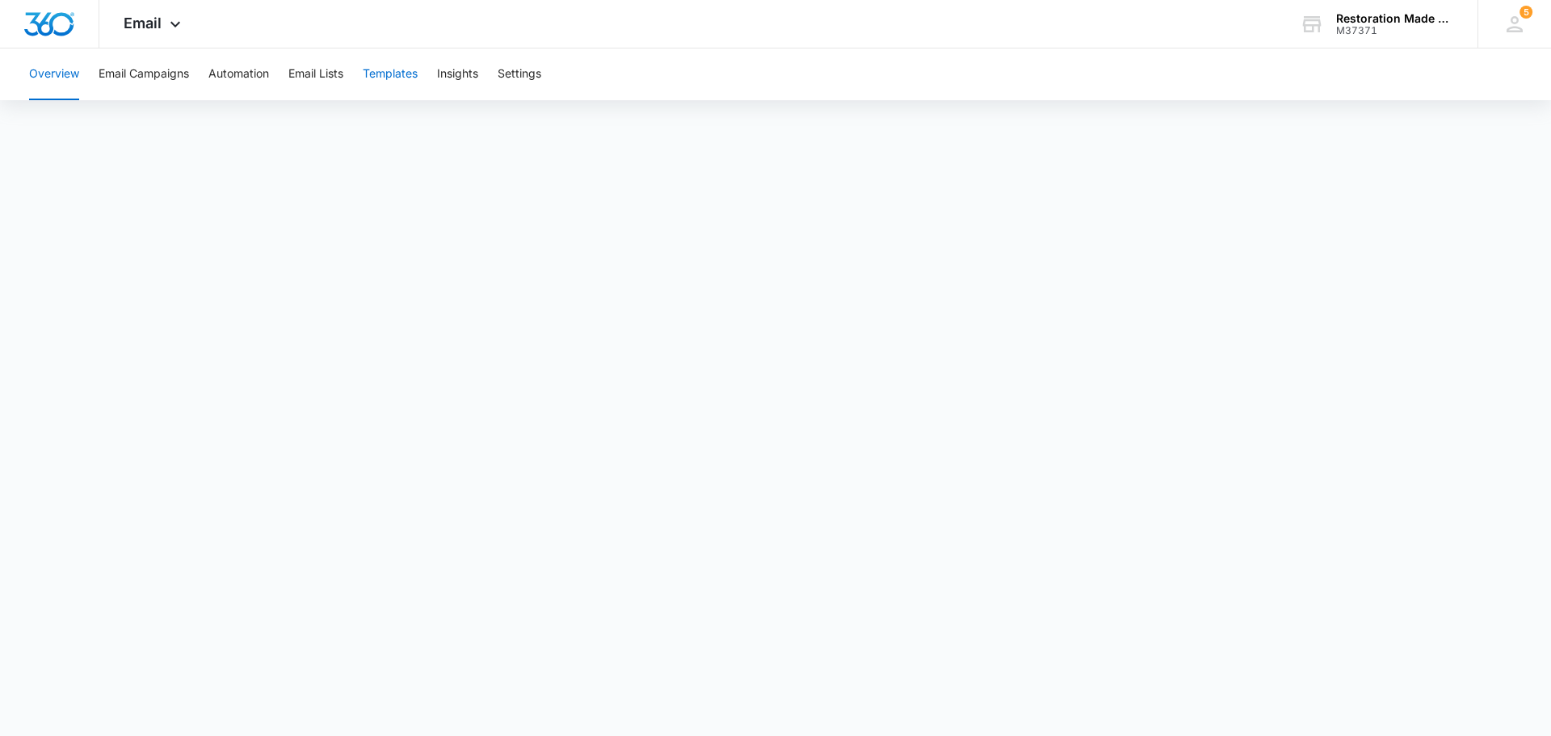
click at [399, 82] on button "Templates" at bounding box center [390, 74] width 55 height 52
click at [153, 20] on span "Email" at bounding box center [143, 23] width 38 height 17
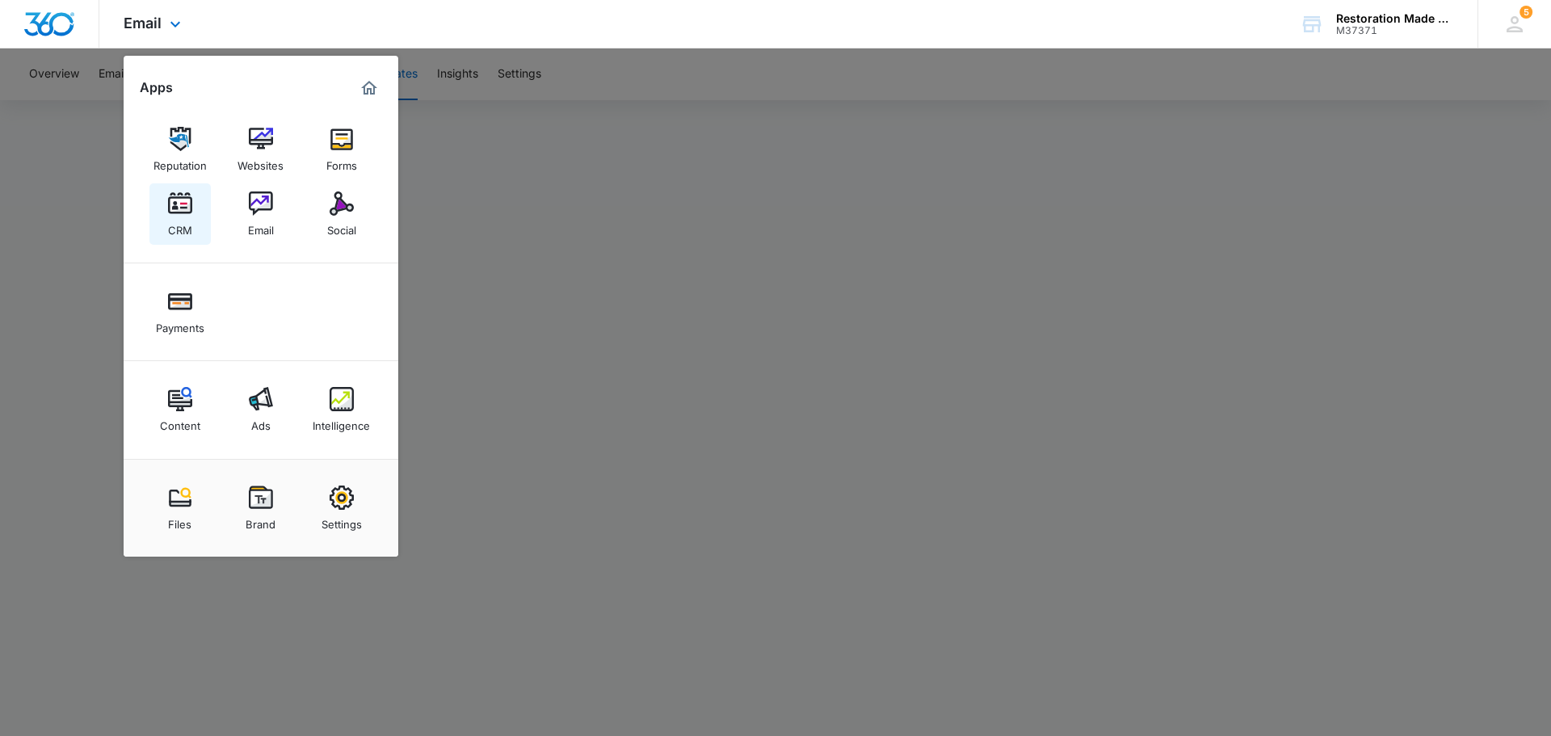
click at [183, 214] on img at bounding box center [180, 203] width 24 height 24
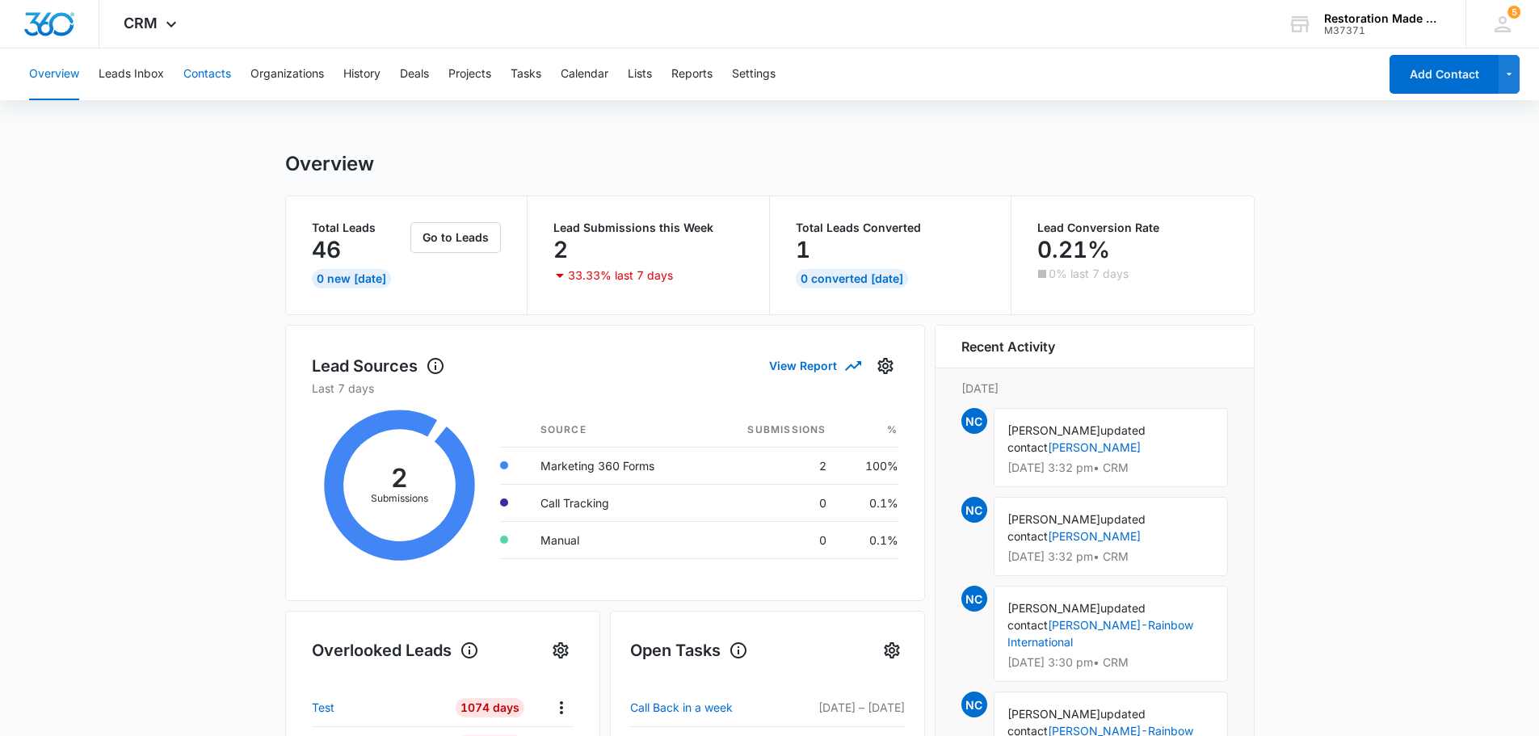
click at [204, 78] on button "Contacts" at bounding box center [207, 74] width 48 height 52
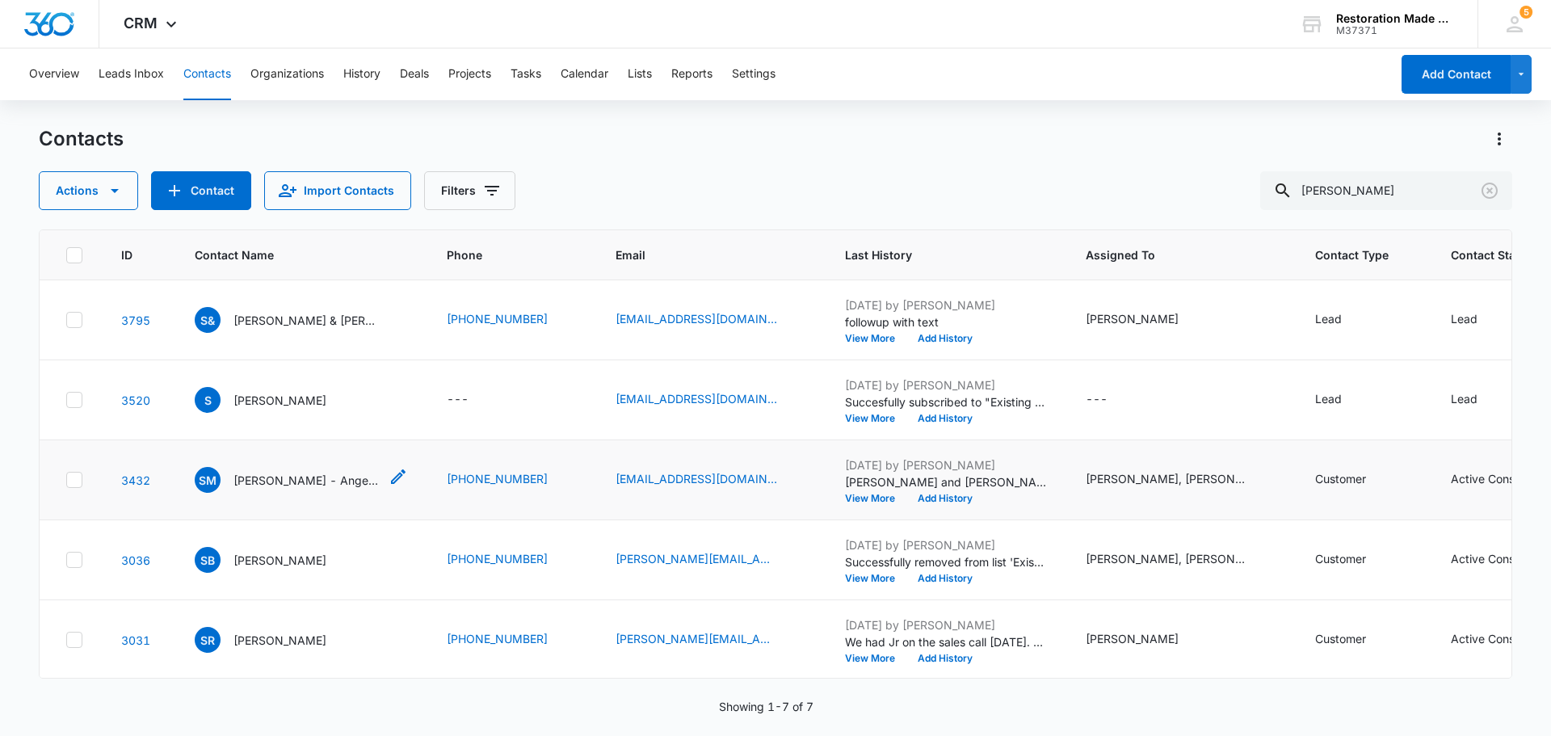
click at [262, 485] on p "[PERSON_NAME] - Angellift Restoration" at bounding box center [305, 480] width 145 height 17
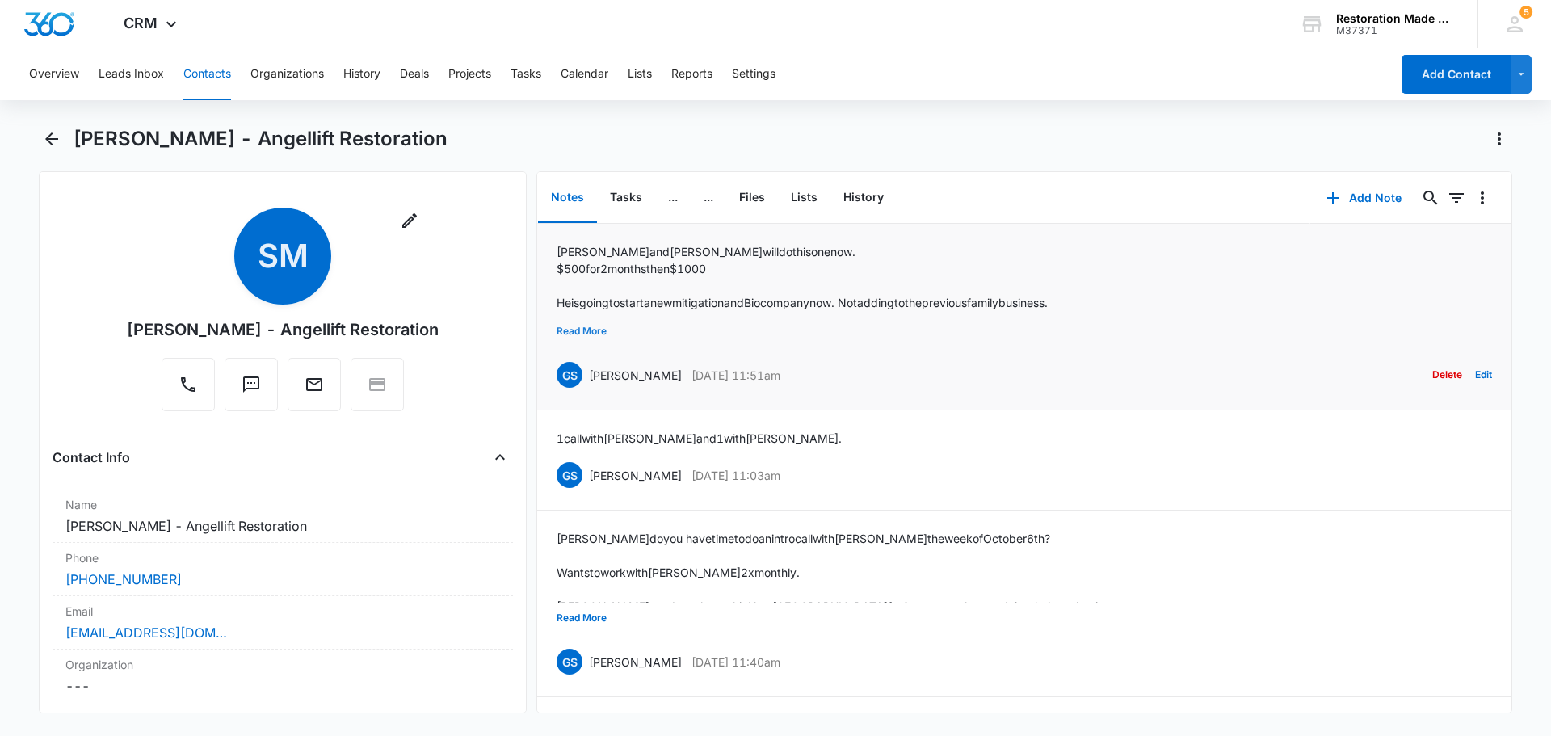
click at [596, 323] on button "Read More" at bounding box center [581, 331] width 50 height 31
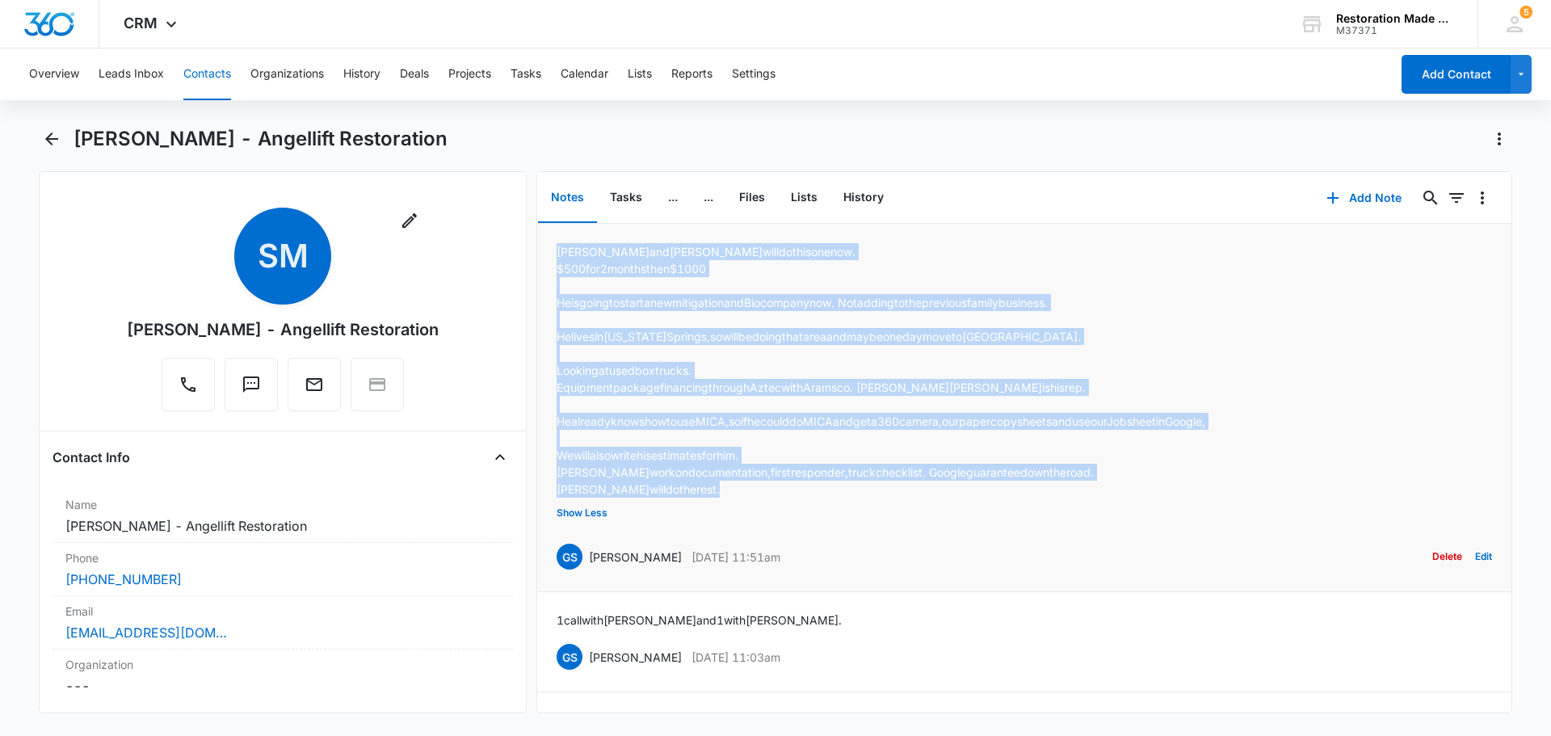
drag, startPoint x: 560, startPoint y: 252, endPoint x: 684, endPoint y: 498, distance: 275.2
click at [684, 498] on div "[PERSON_NAME] and [PERSON_NAME] will do this one now. $500 for 2 months then $1…" at bounding box center [1023, 407] width 935 height 329
copy div "[PERSON_NAME] and [PERSON_NAME] will do this one now. $500 for 2 months then $1…"
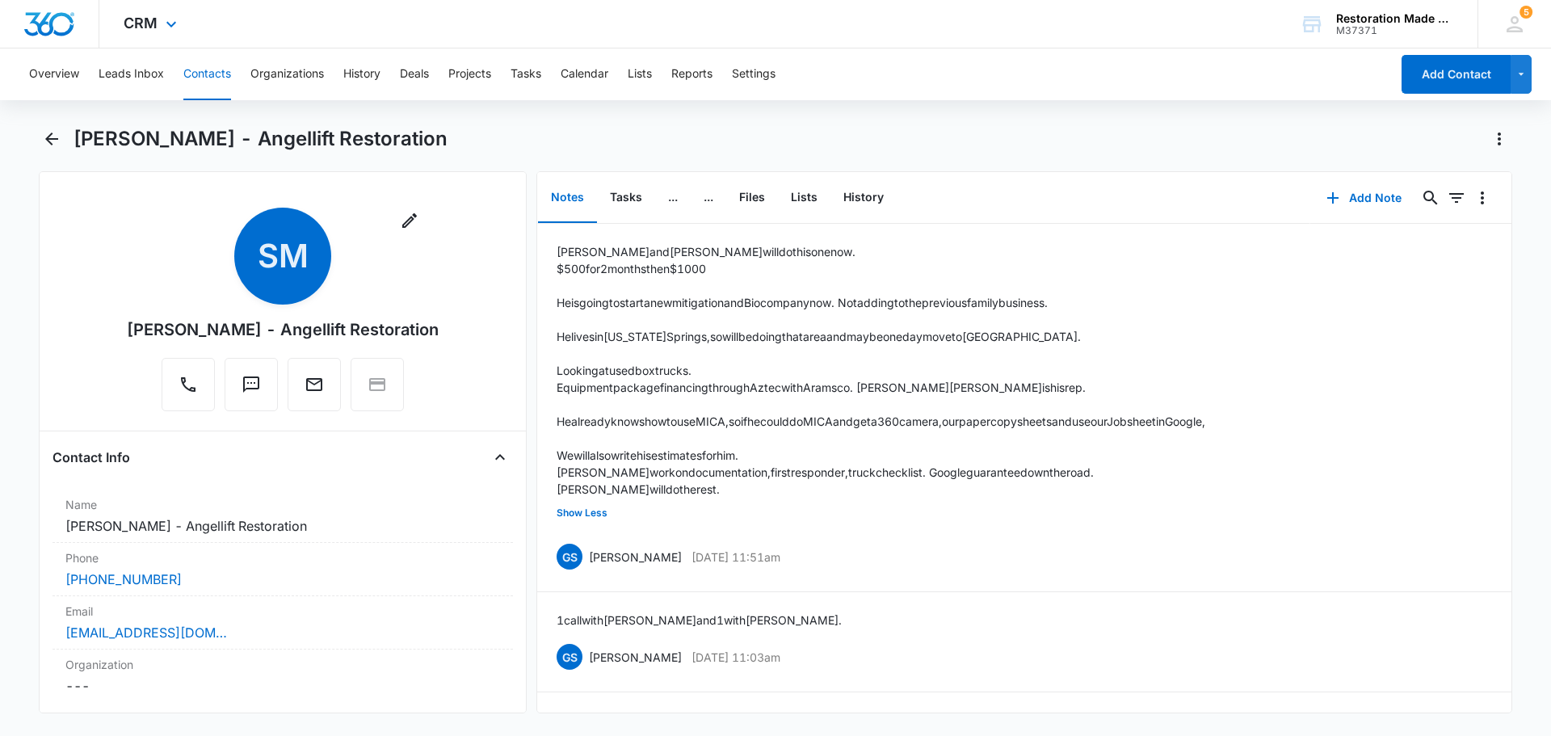
click at [157, 7] on div "CRM Apps Reputation Websites Forms CRM Email Social Payments Content Ads Intell…" at bounding box center [152, 24] width 106 height 48
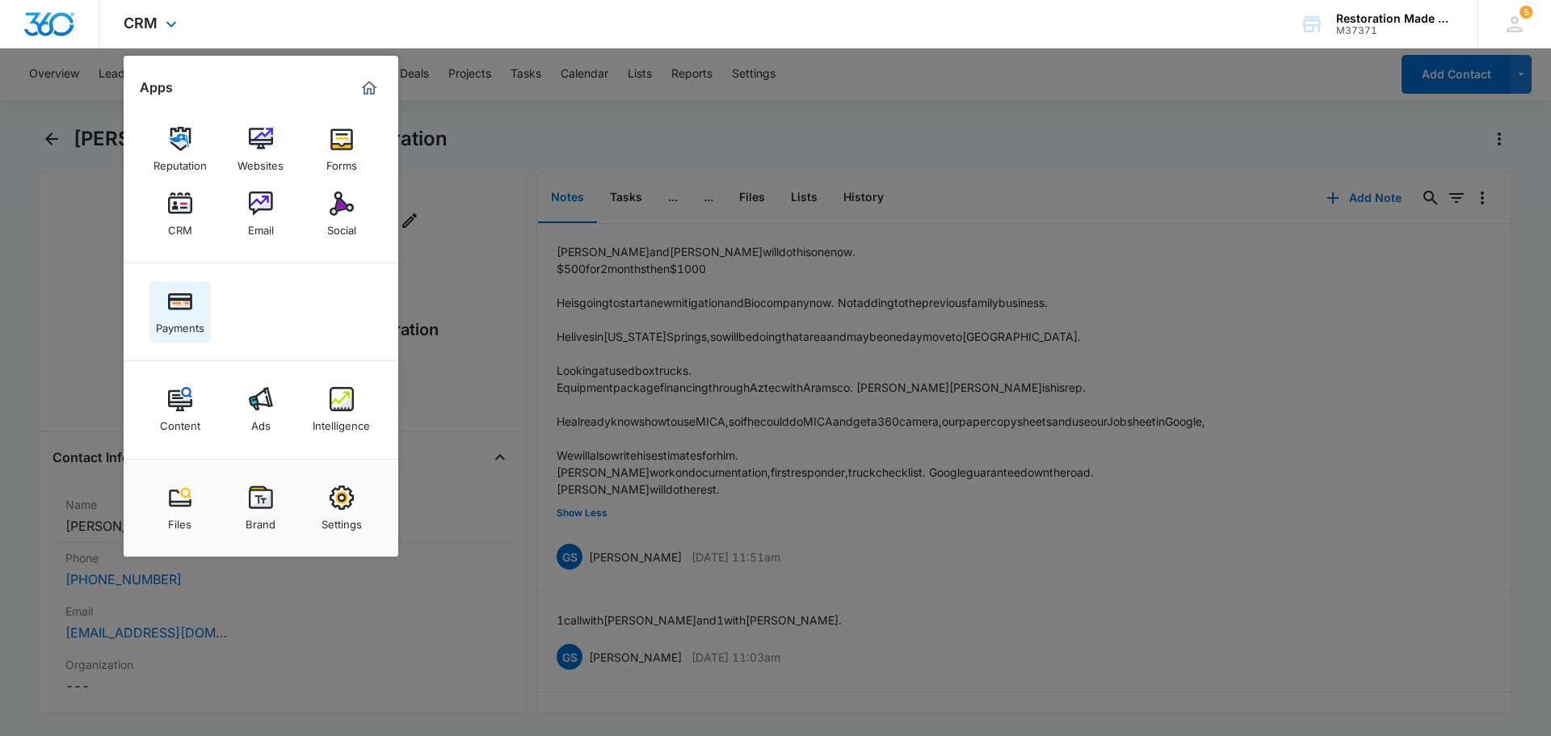
click at [191, 304] on img at bounding box center [180, 301] width 24 height 24
